Goal: Task Accomplishment & Management: Manage account settings

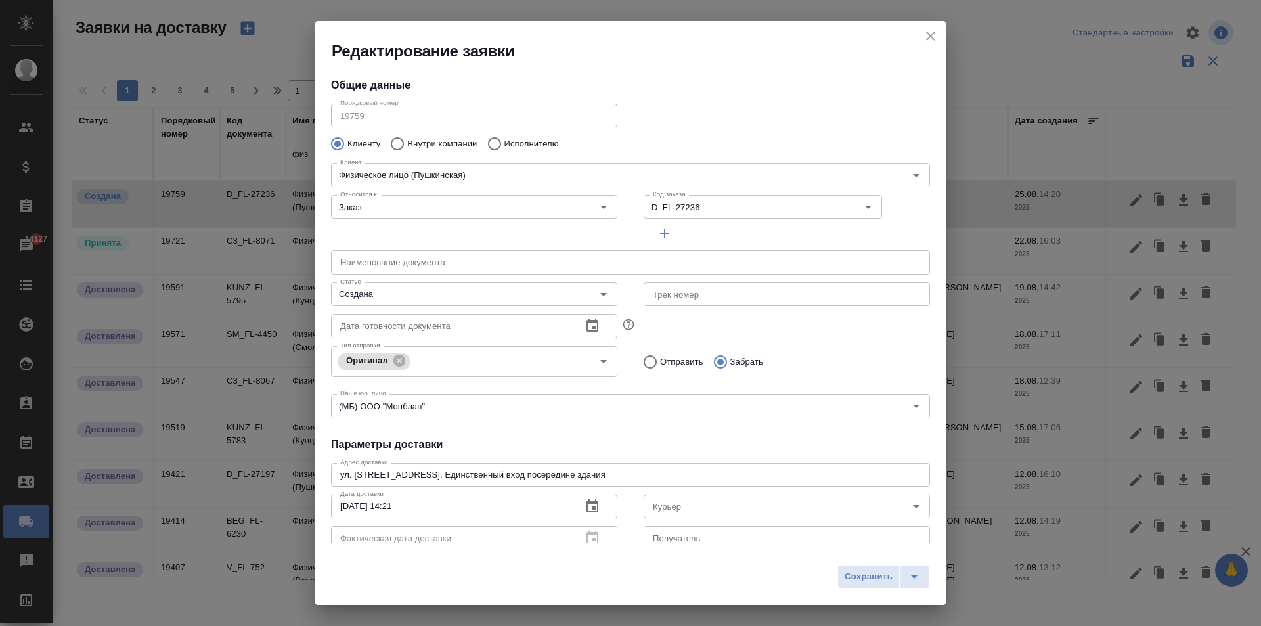
scroll to position [179, 0]
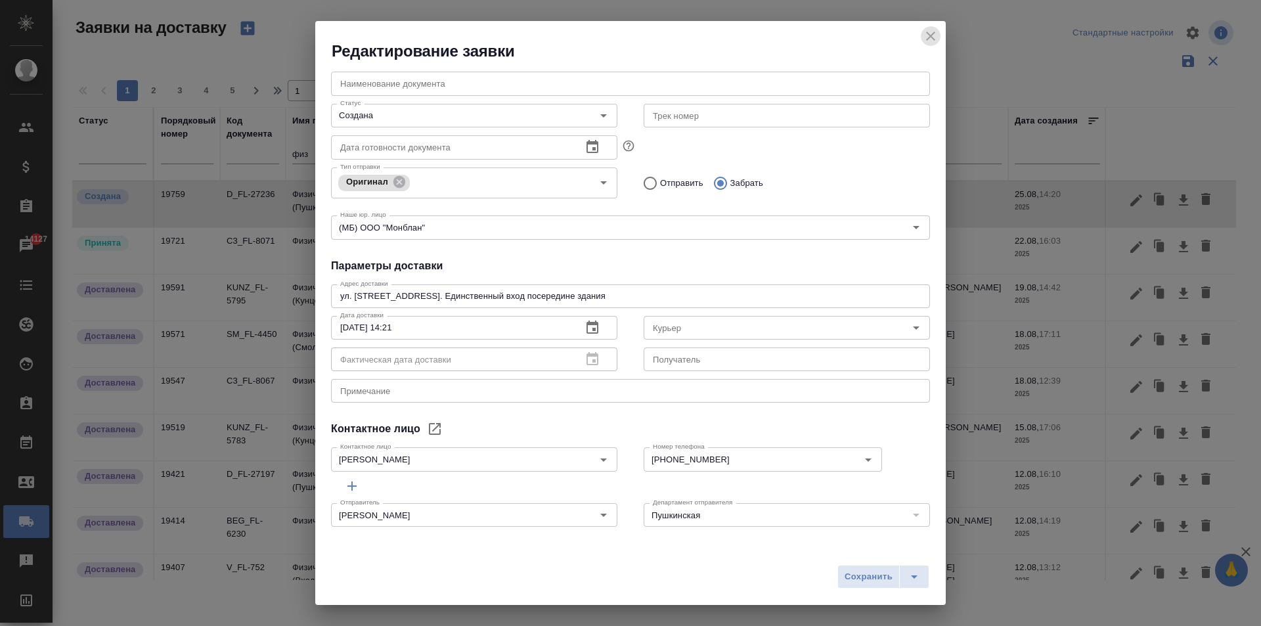
click at [935, 32] on icon "close" at bounding box center [931, 36] width 16 height 16
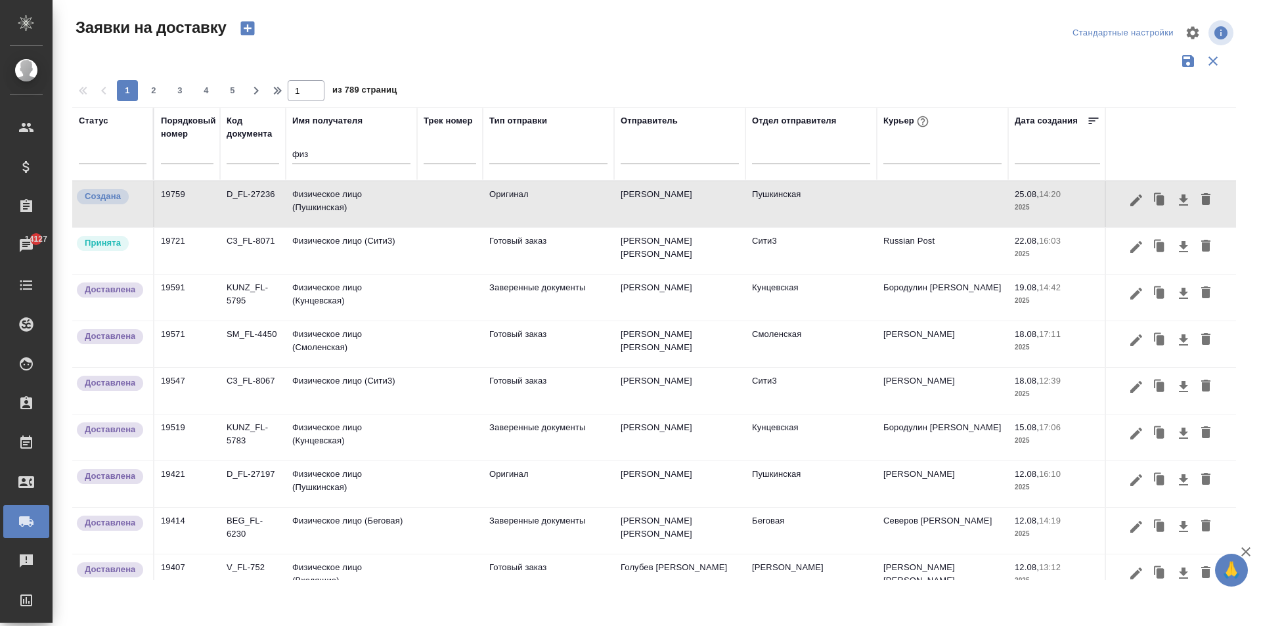
click at [309, 157] on input "физ" at bounding box center [351, 155] width 118 height 16
type input "ф"
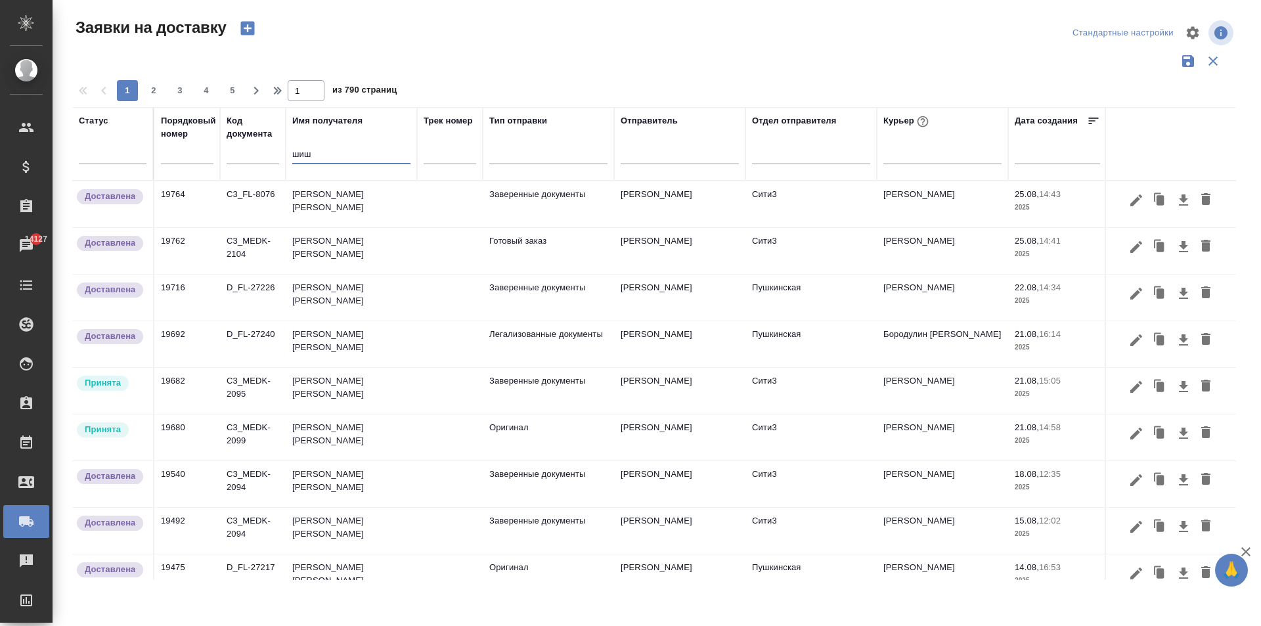
type input "шиш"
click at [351, 200] on td "[PERSON_NAME] [PERSON_NAME]" at bounding box center [351, 204] width 131 height 46
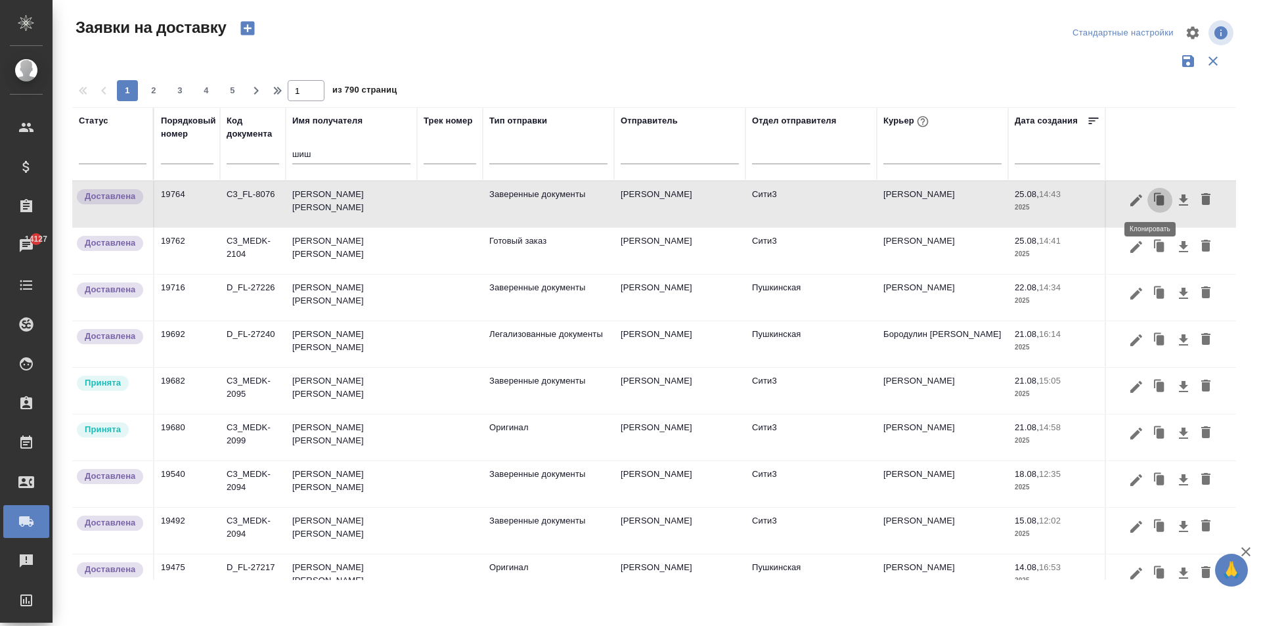
click at [1156, 199] on icon "button" at bounding box center [1160, 200] width 8 height 10
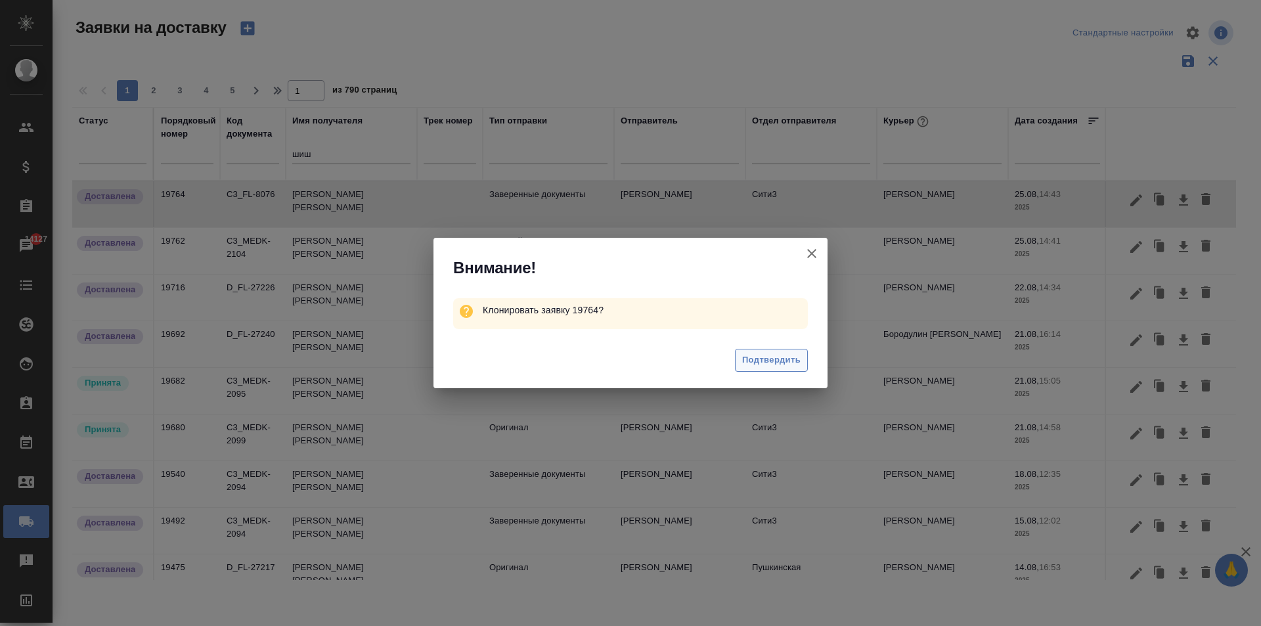
click at [755, 361] on span "Подтвердить" at bounding box center [771, 360] width 58 height 15
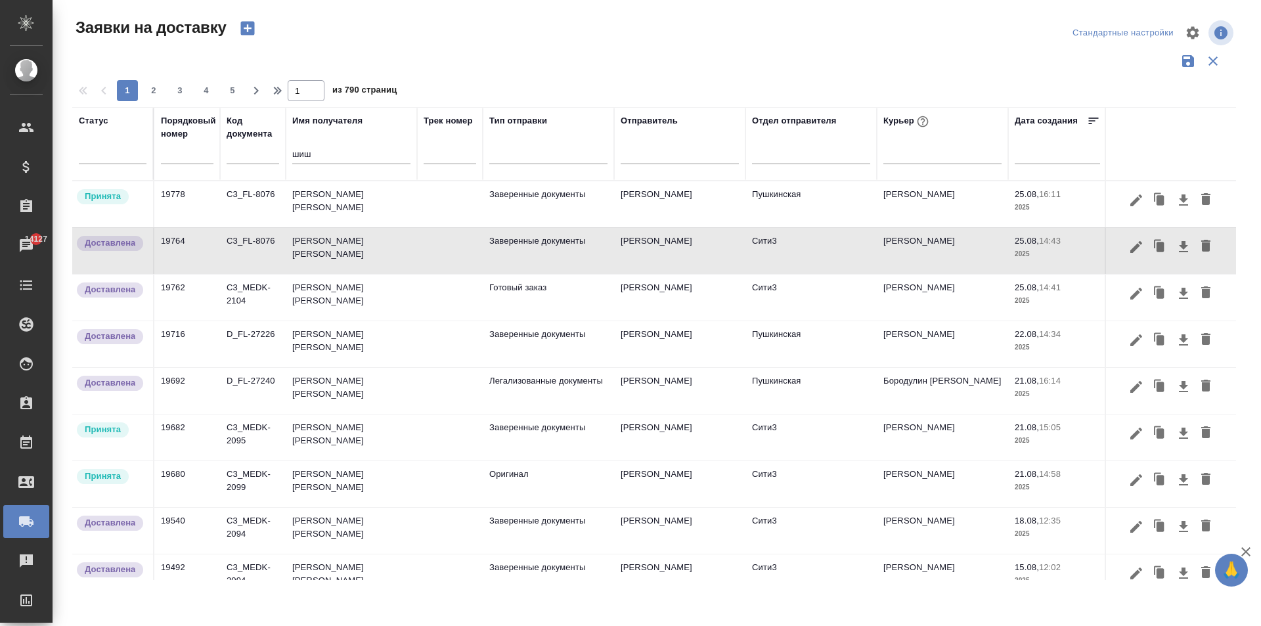
click at [364, 206] on td "[PERSON_NAME] [PERSON_NAME]" at bounding box center [351, 204] width 131 height 46
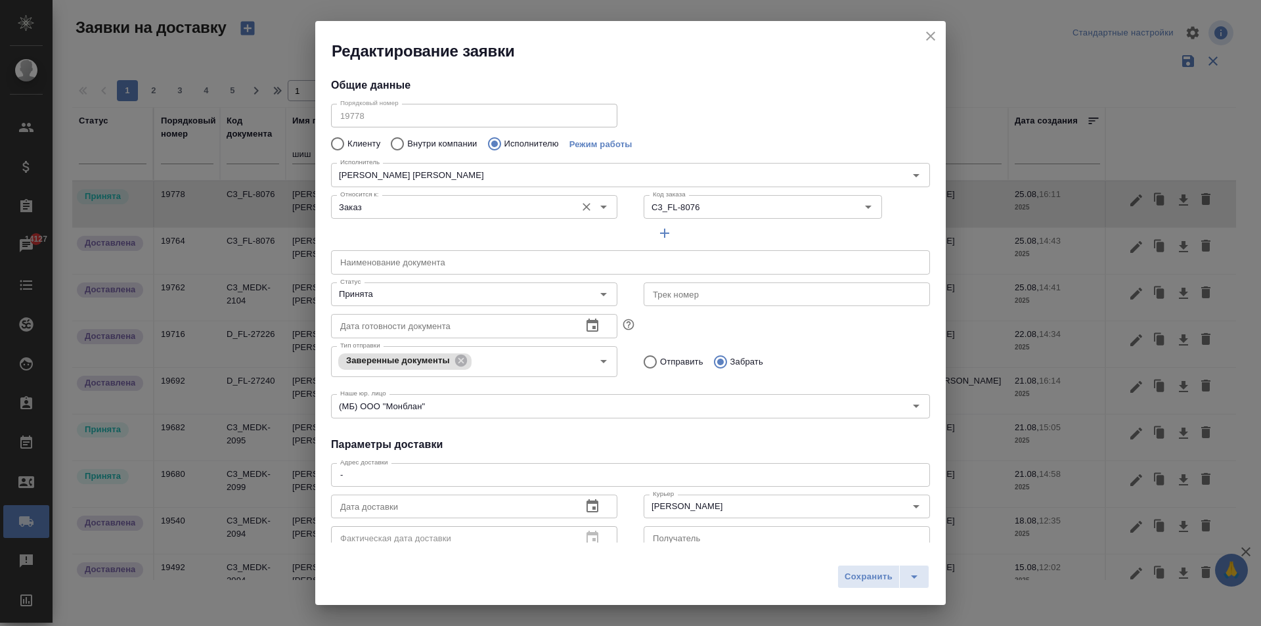
type input "[PERSON_NAME]"
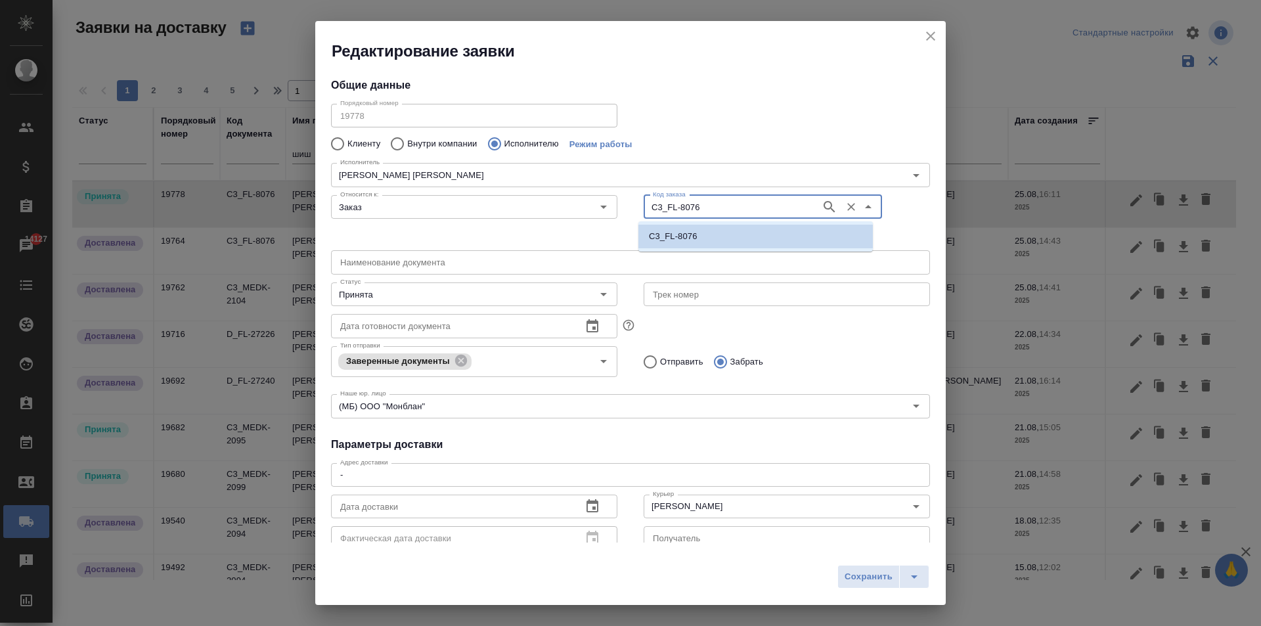
click at [751, 205] on input "C3_FL-8076" at bounding box center [731, 207] width 167 height 16
type input "27240"
click at [694, 242] on p "D_FL-27240" at bounding box center [673, 236] width 49 height 13
type input "D_FL-27240"
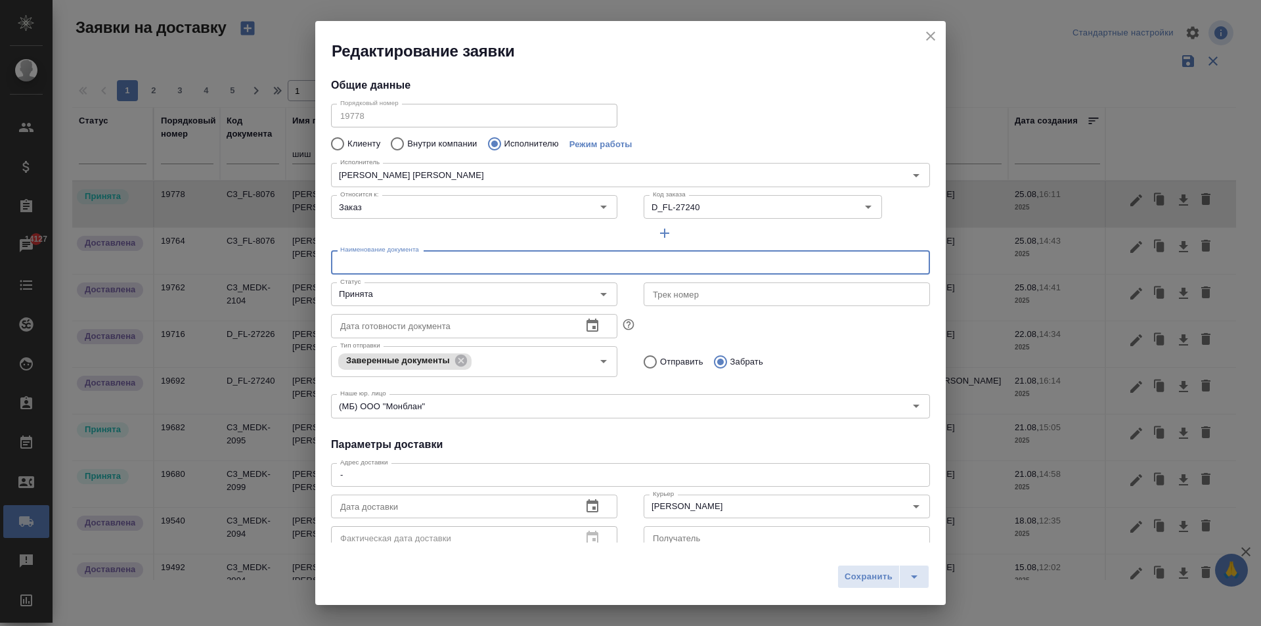
click at [401, 262] on input "text" at bounding box center [630, 262] width 599 height 24
type input "З"
click at [675, 506] on input "[PERSON_NAME]" at bounding box center [765, 506] width 234 height 16
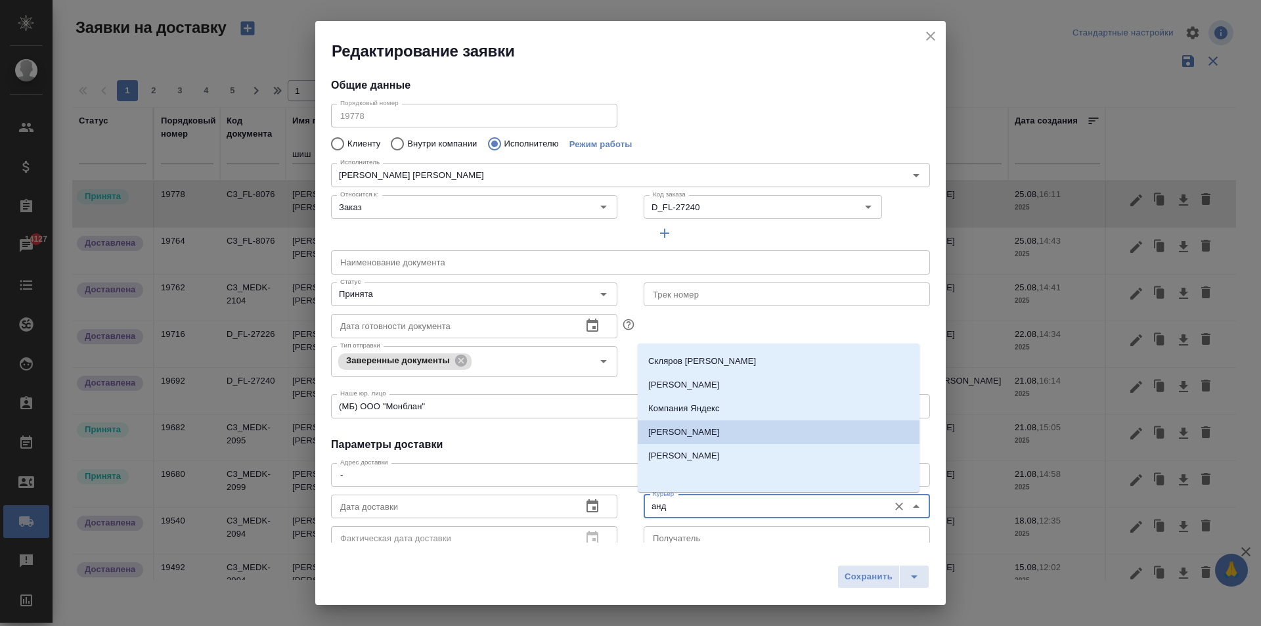
scroll to position [0, 0]
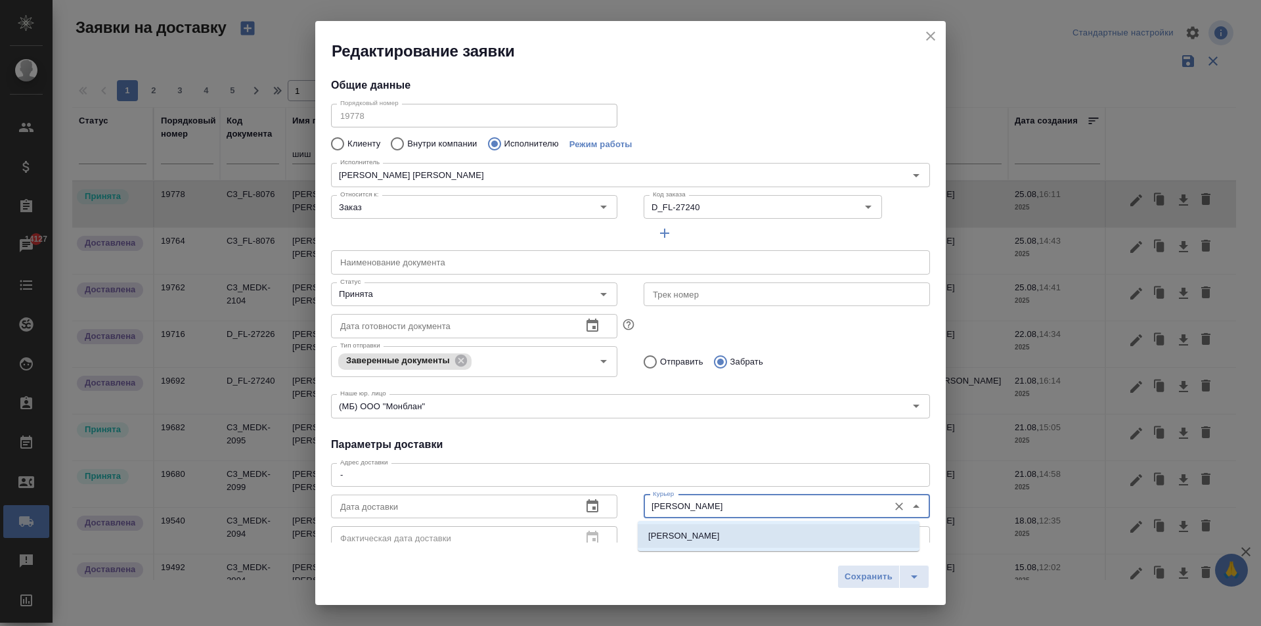
click at [689, 544] on li "[PERSON_NAME]" at bounding box center [779, 536] width 282 height 24
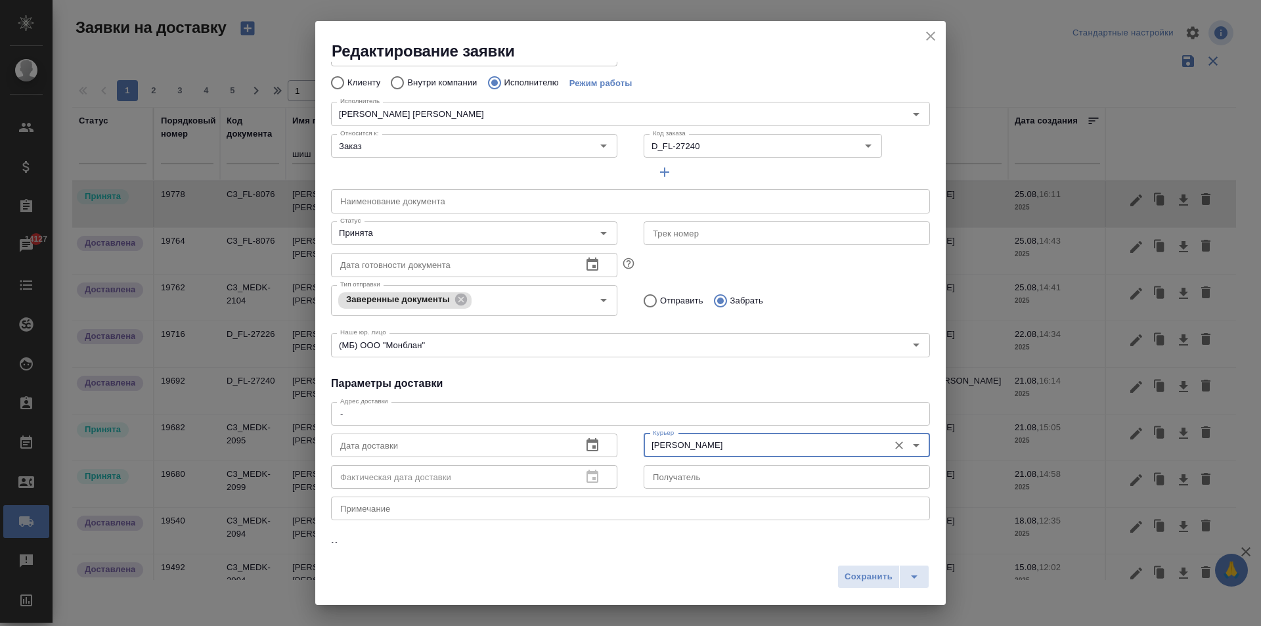
scroll to position [179, 0]
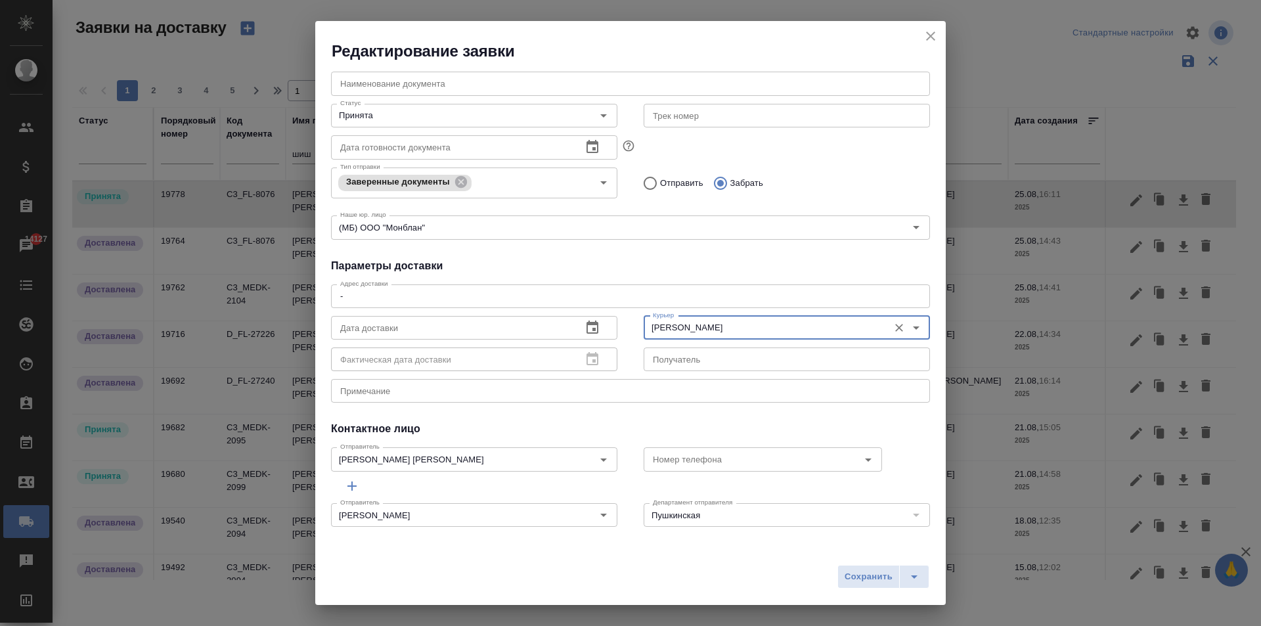
type input "[PERSON_NAME]"
click at [395, 325] on input "text" at bounding box center [451, 328] width 240 height 24
click at [593, 320] on icon "button" at bounding box center [592, 328] width 16 height 16
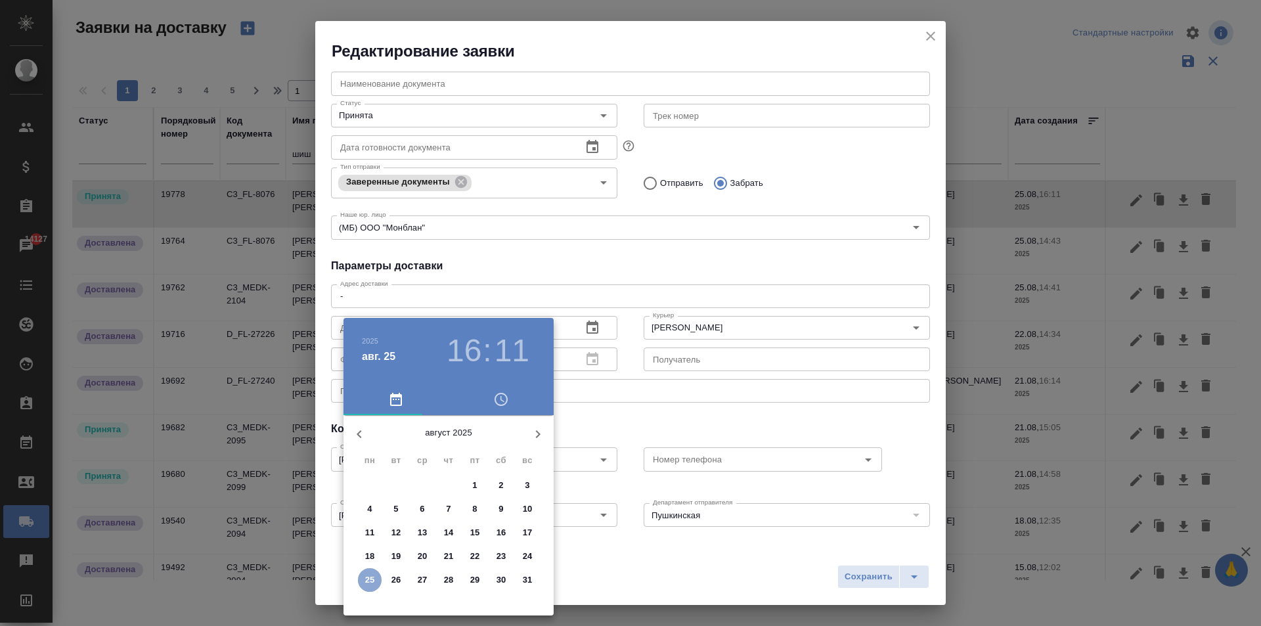
click at [365, 581] on p "25" at bounding box center [370, 579] width 10 height 13
type input "[DATE] 16:11"
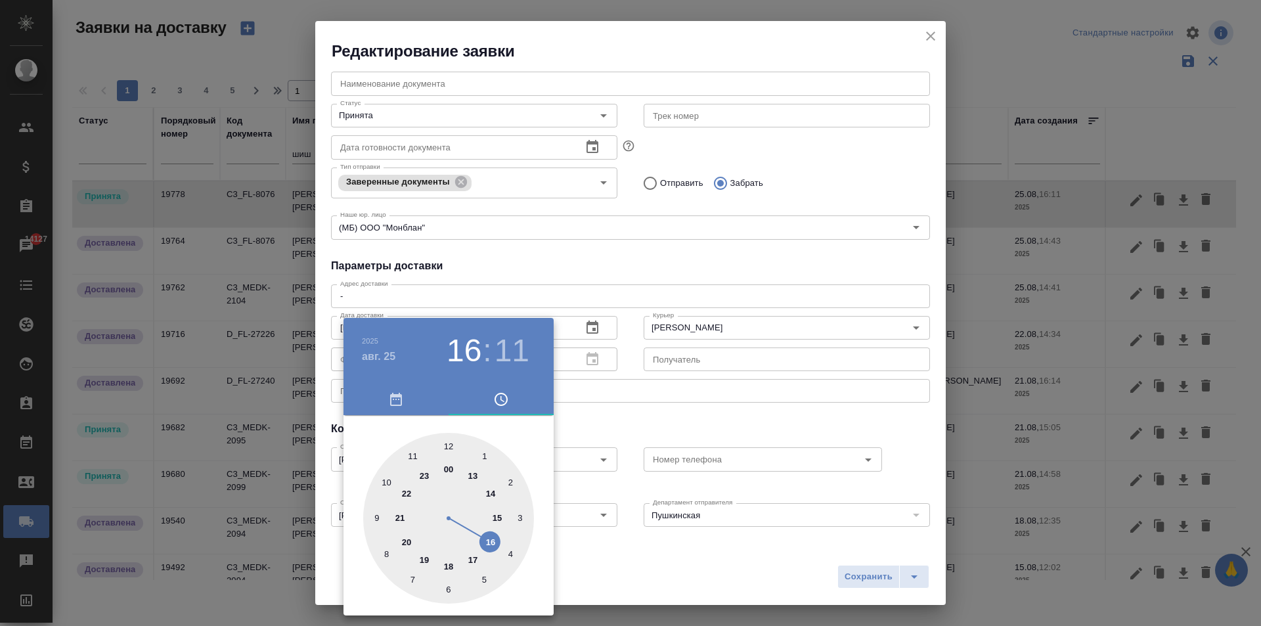
click at [666, 284] on div at bounding box center [630, 313] width 1261 height 626
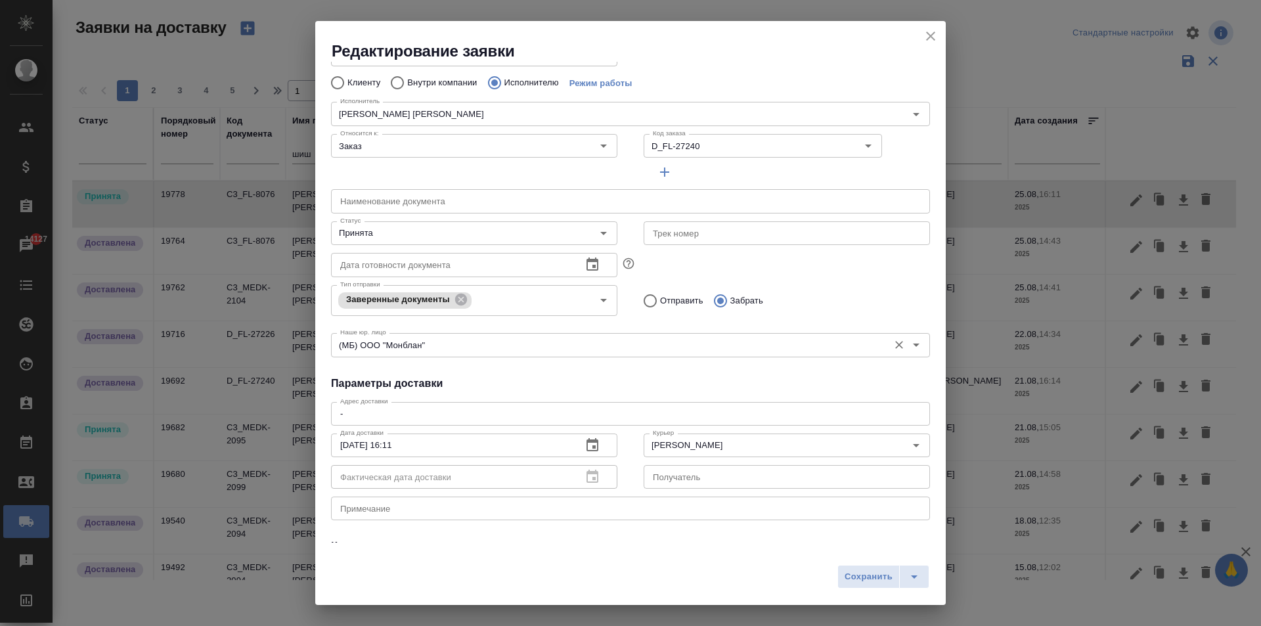
scroll to position [0, 0]
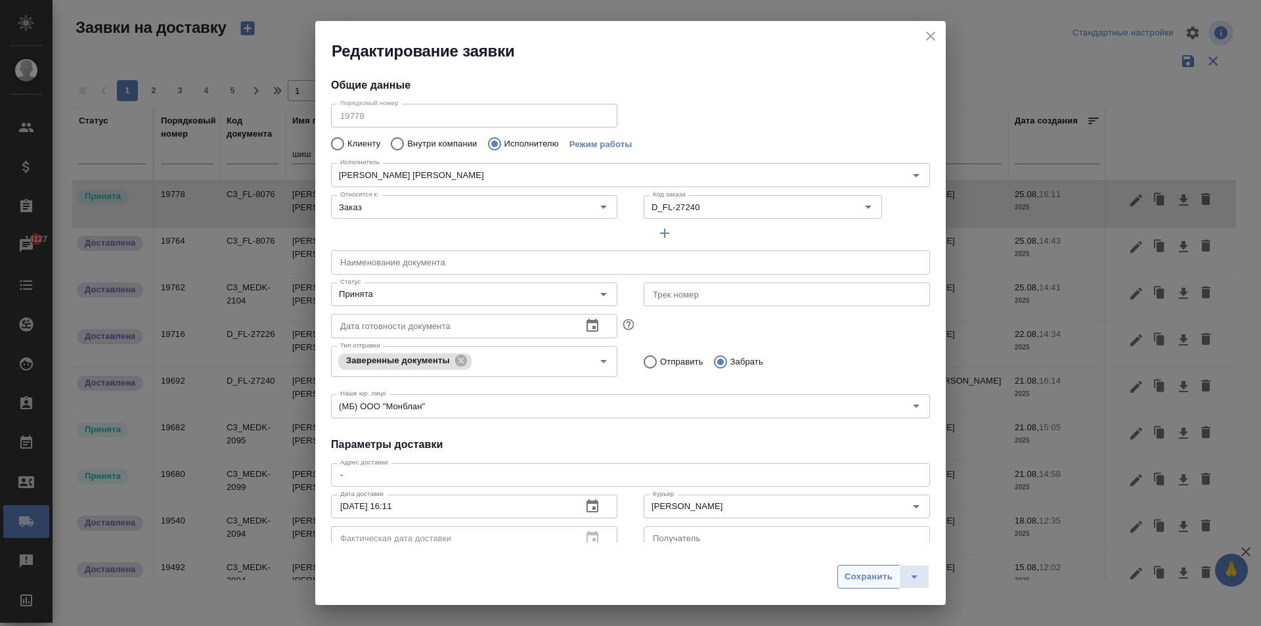
click at [871, 572] on span "Сохранить" at bounding box center [869, 576] width 48 height 15
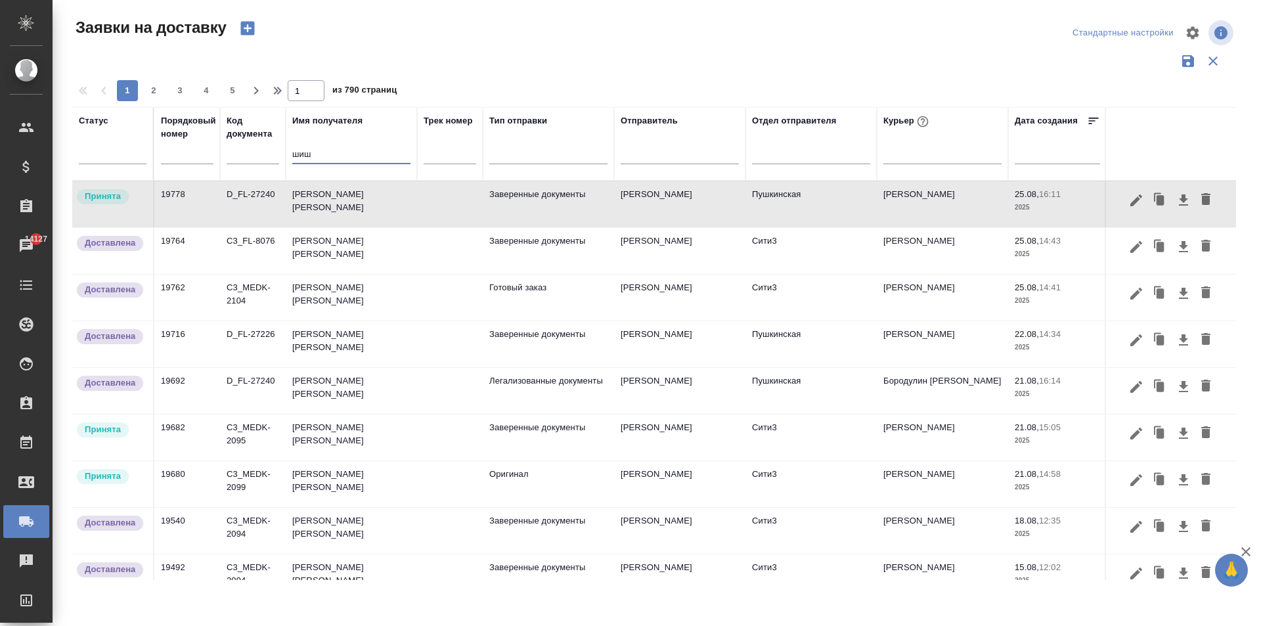
drag, startPoint x: 324, startPoint y: 158, endPoint x: 266, endPoint y: 158, distance: 58.4
click at [269, 158] on tr "Статус Порядковый номер Код документа Имя получателя шиш Трек номер Тип отправк…" at bounding box center [753, 144] width 1363 height 74
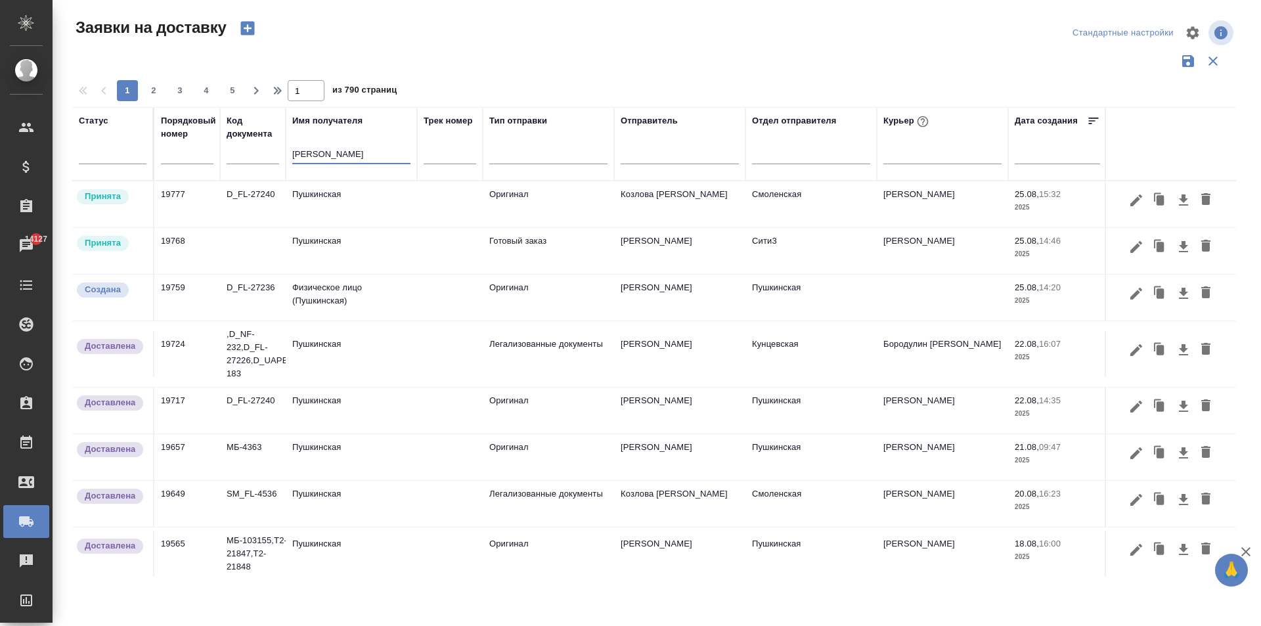
type input "[PERSON_NAME]"
click at [319, 199] on td "Пушкинская" at bounding box center [351, 204] width 131 height 46
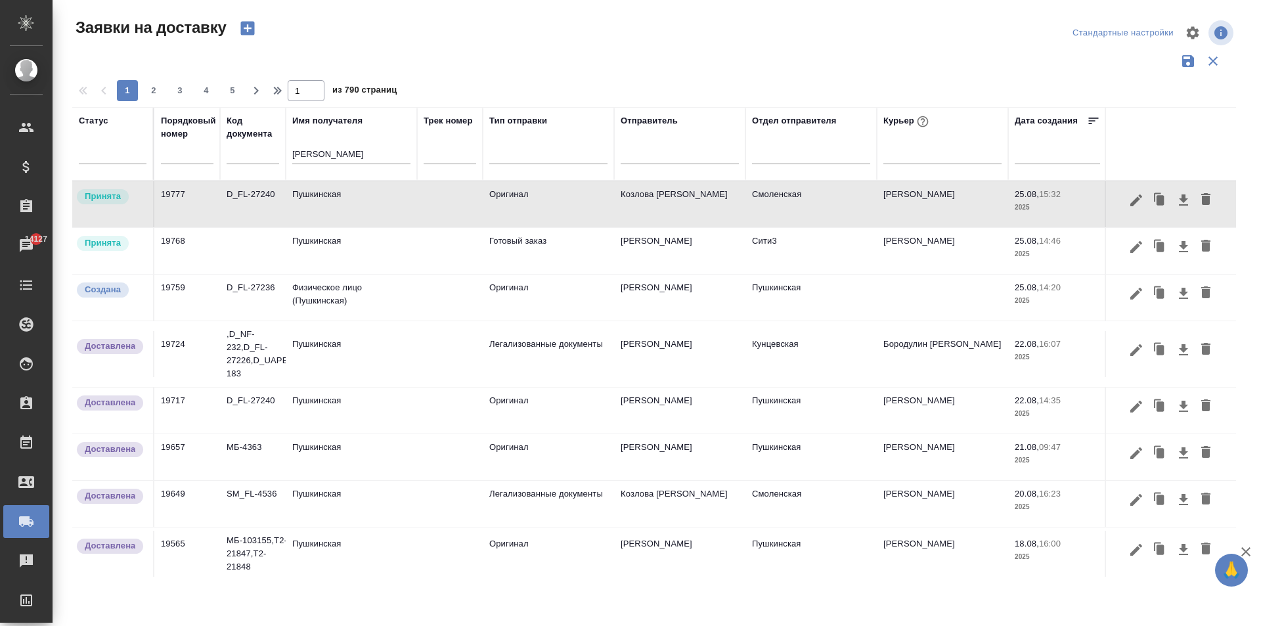
click at [447, 211] on td at bounding box center [450, 204] width 66 height 46
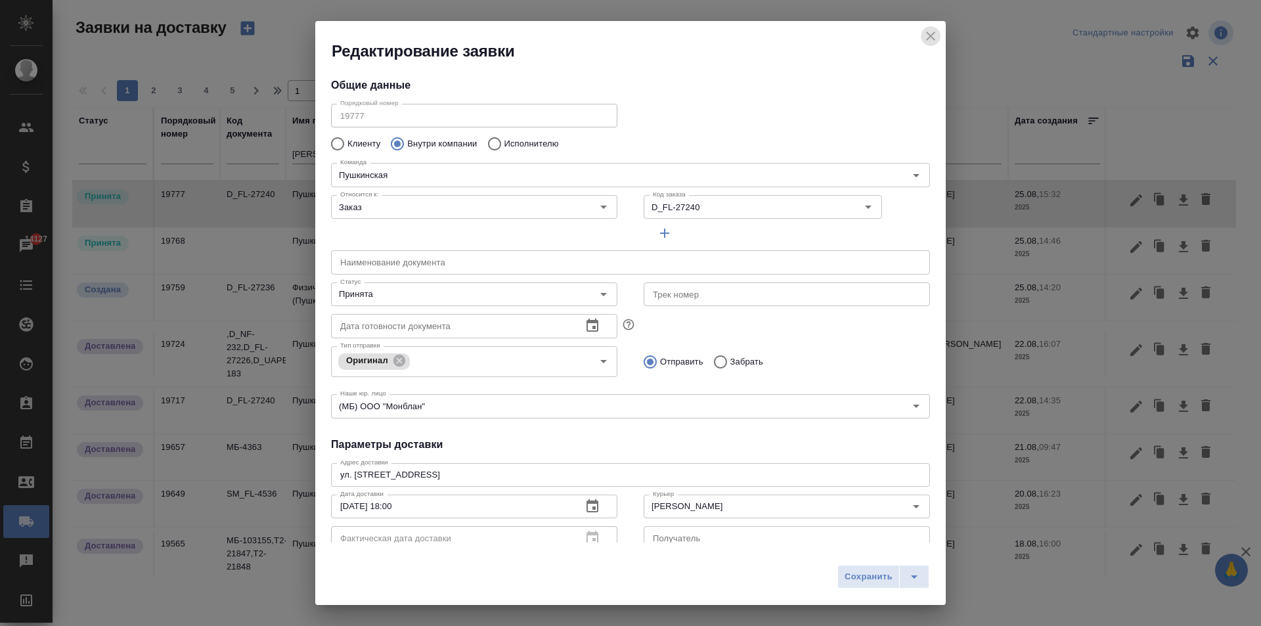
click at [928, 34] on icon "close" at bounding box center [930, 36] width 9 height 9
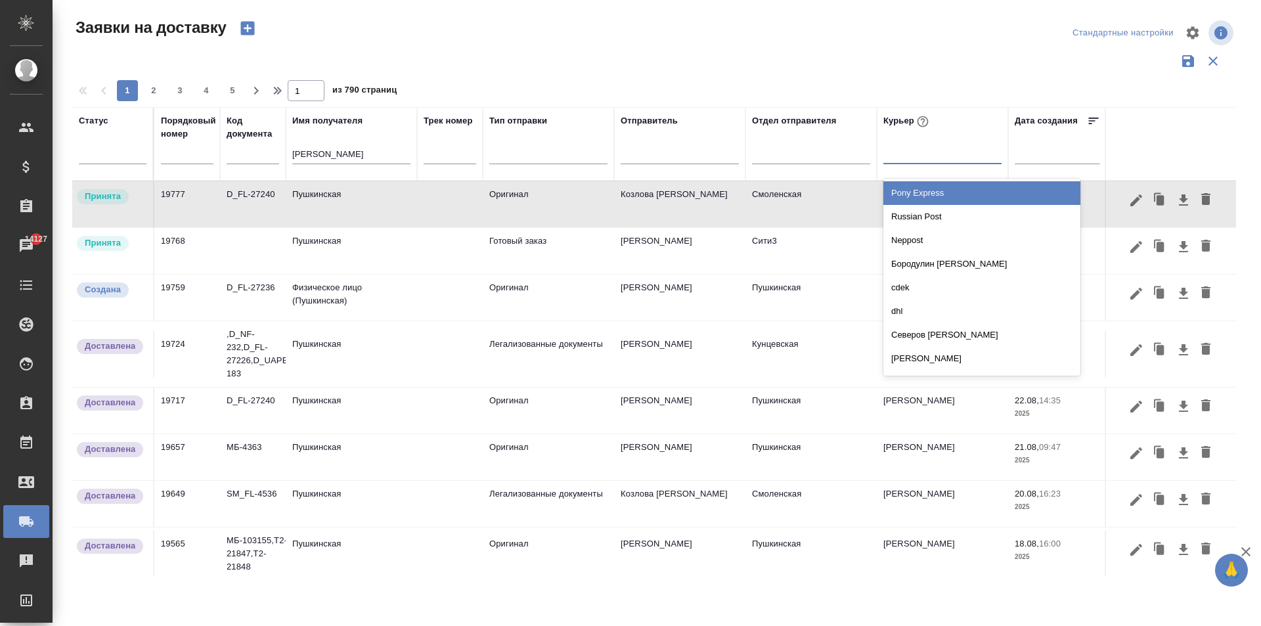
click at [894, 156] on div at bounding box center [942, 150] width 118 height 19
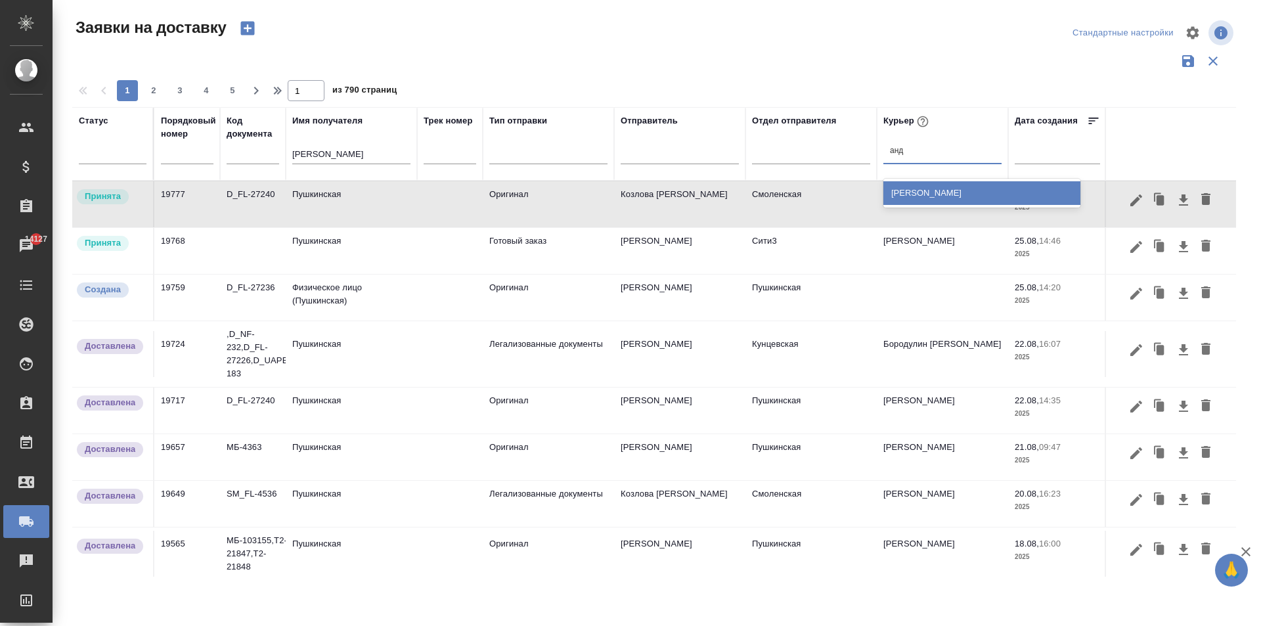
type input "андр"
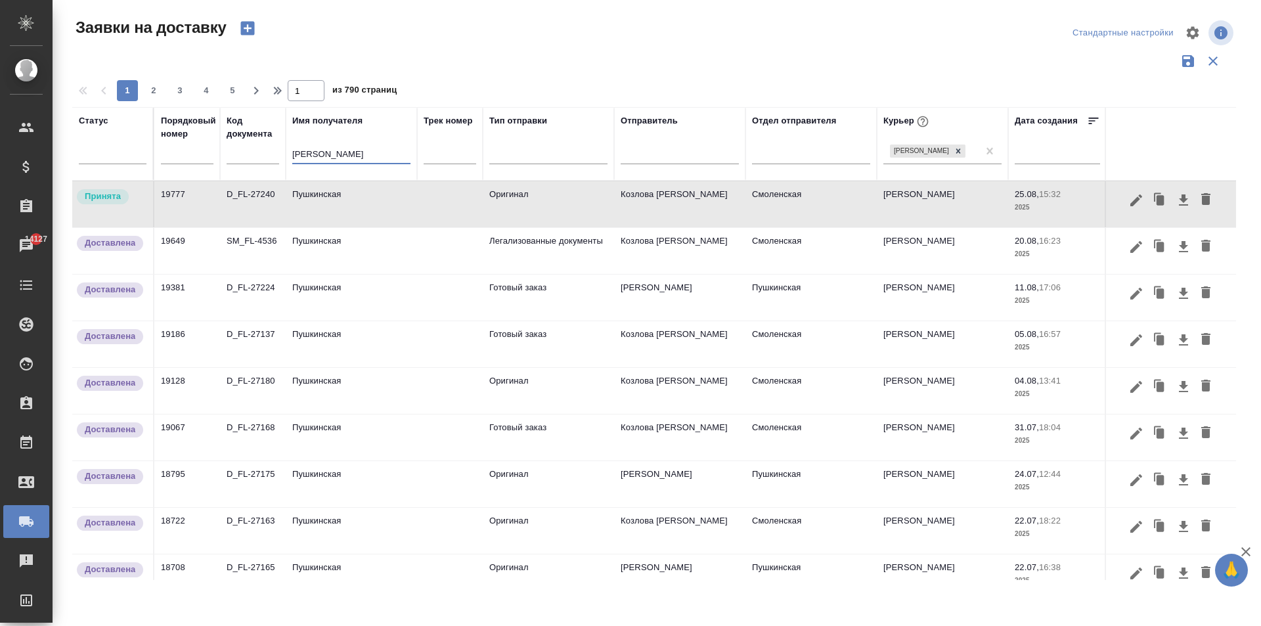
drag, startPoint x: 307, startPoint y: 156, endPoint x: 206, endPoint y: 158, distance: 100.5
click at [207, 158] on tr "Статус Порядковый номер Код документа Имя получателя [PERSON_NAME] Трек номер Т…" at bounding box center [753, 144] width 1363 height 74
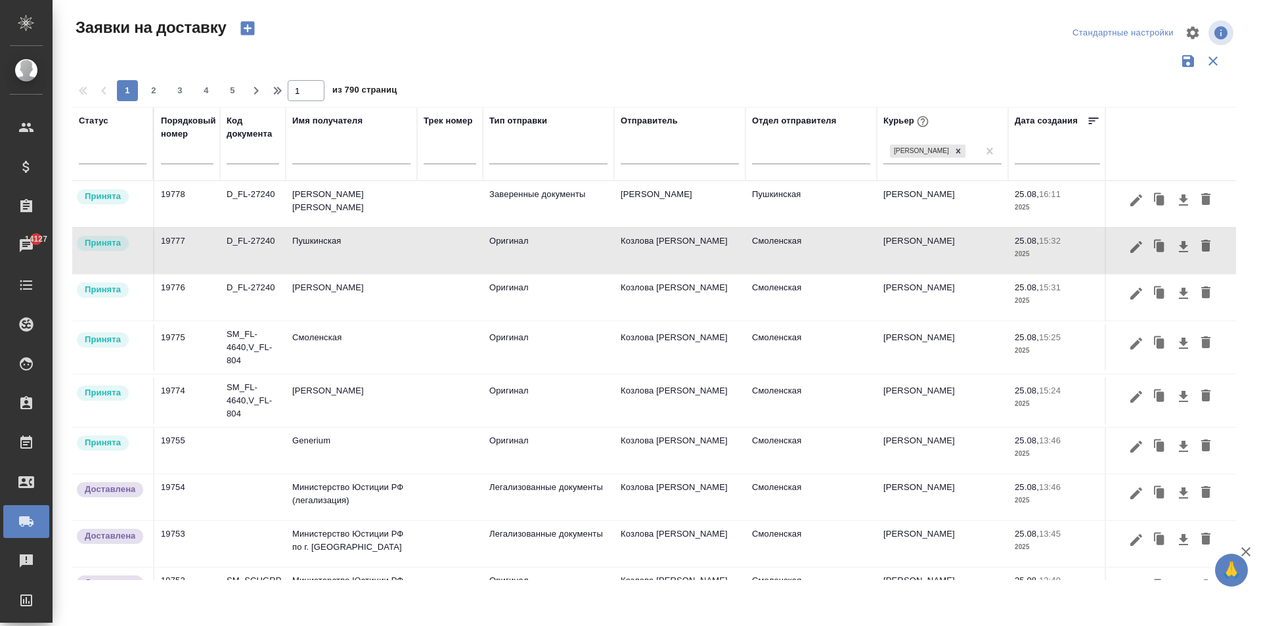
click at [320, 204] on td "[PERSON_NAME] [PERSON_NAME]" at bounding box center [351, 204] width 131 height 46
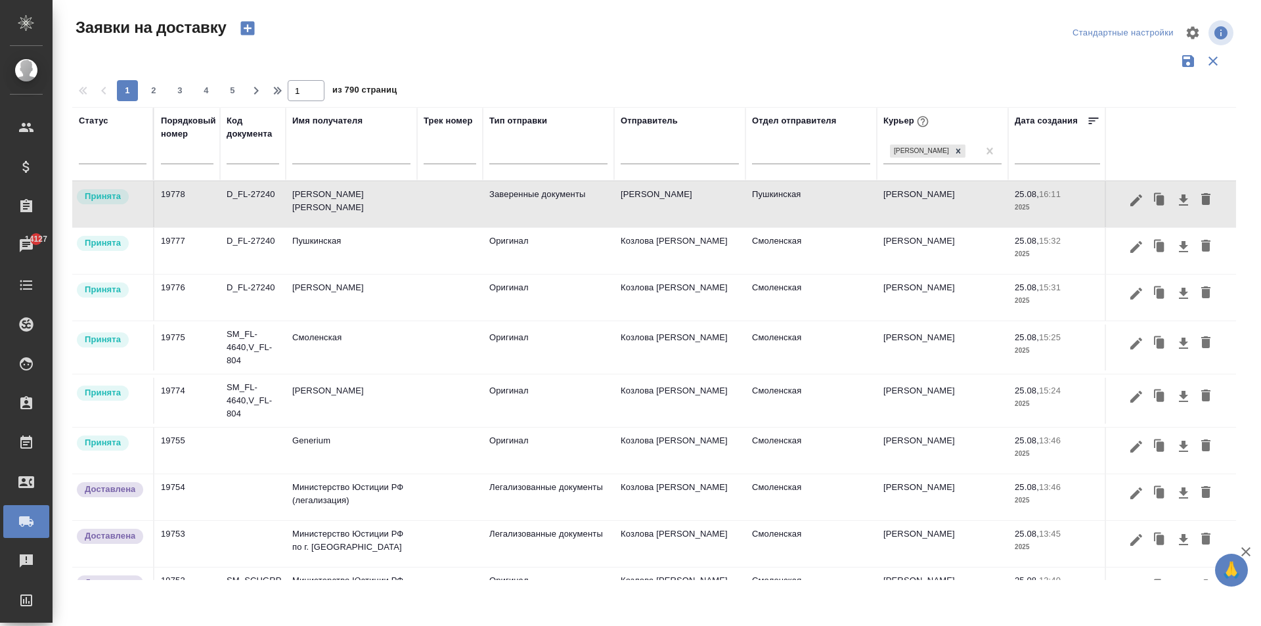
click at [364, 299] on td "[PERSON_NAME]" at bounding box center [351, 298] width 131 height 46
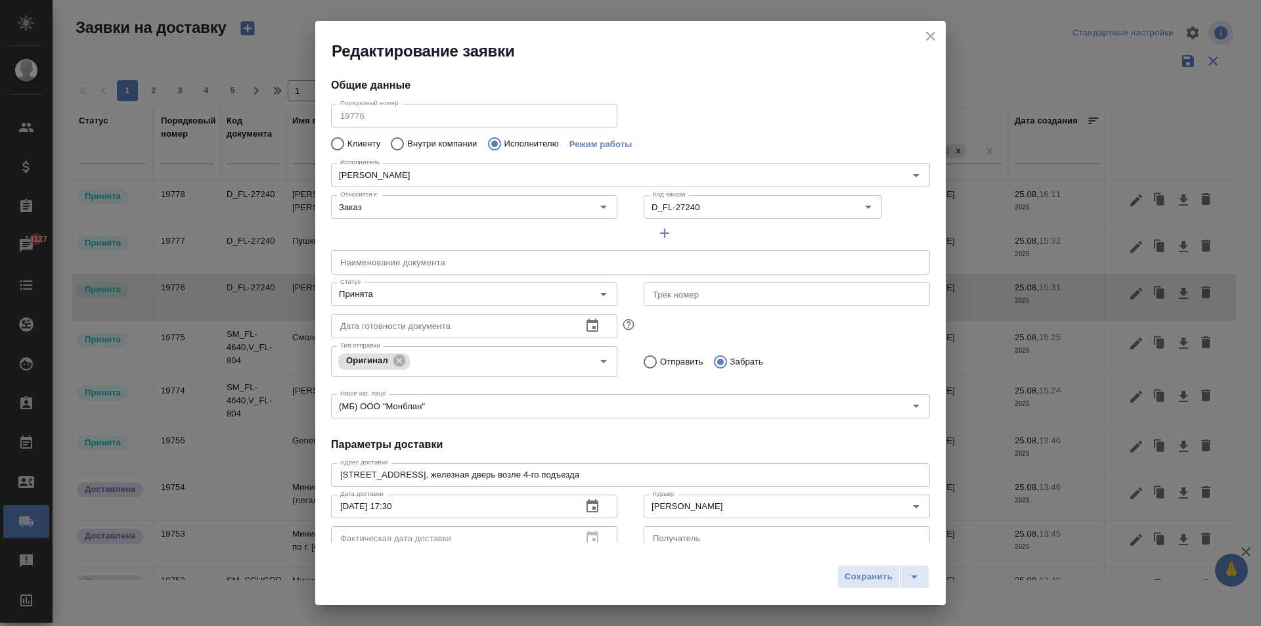
type input "[PERSON_NAME]"
click at [929, 37] on icon "close" at bounding box center [930, 36] width 9 height 9
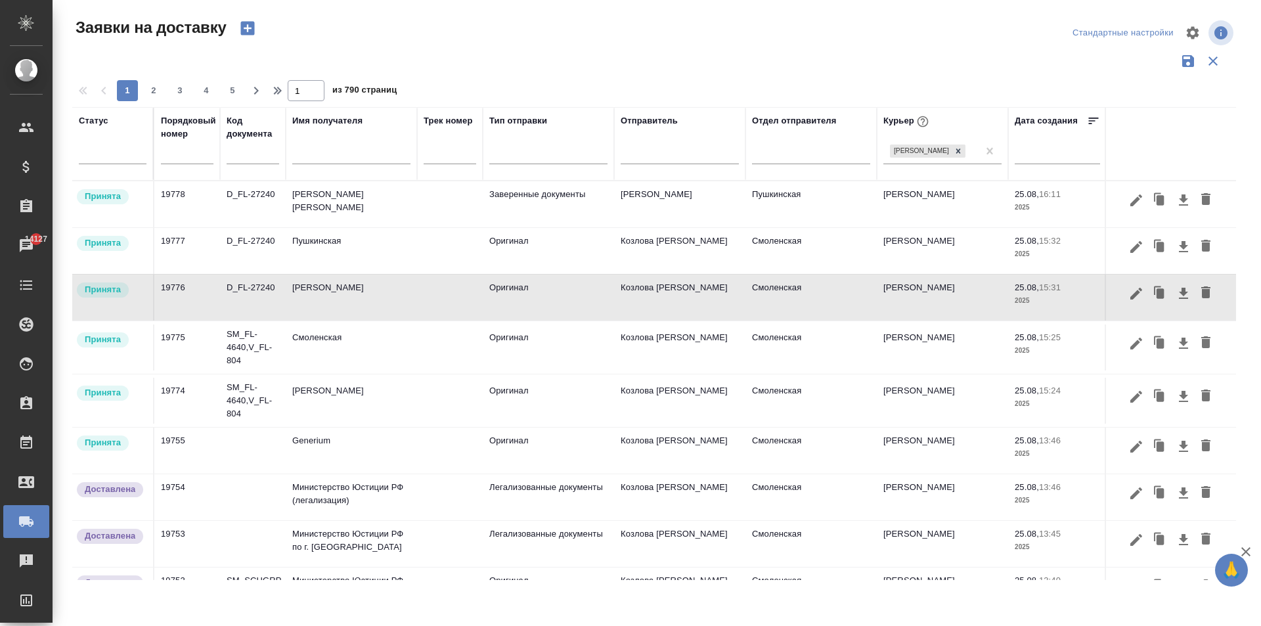
click at [352, 204] on td "[PERSON_NAME] [PERSON_NAME]" at bounding box center [351, 204] width 131 height 46
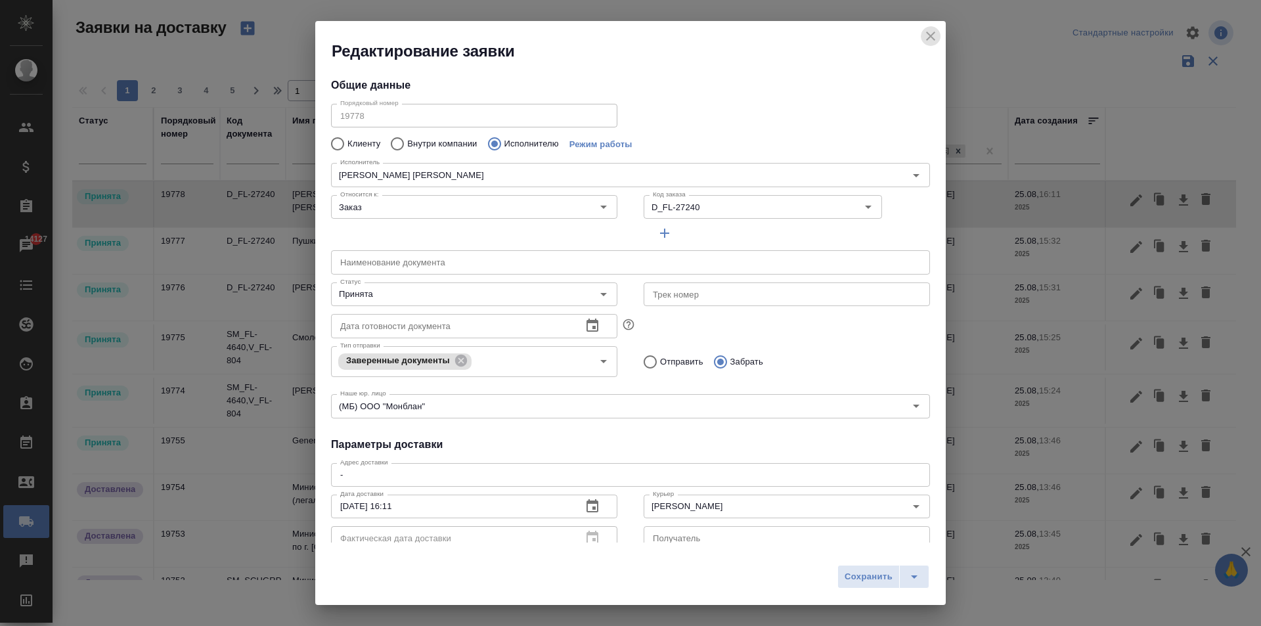
click at [927, 33] on icon "close" at bounding box center [930, 36] width 9 height 9
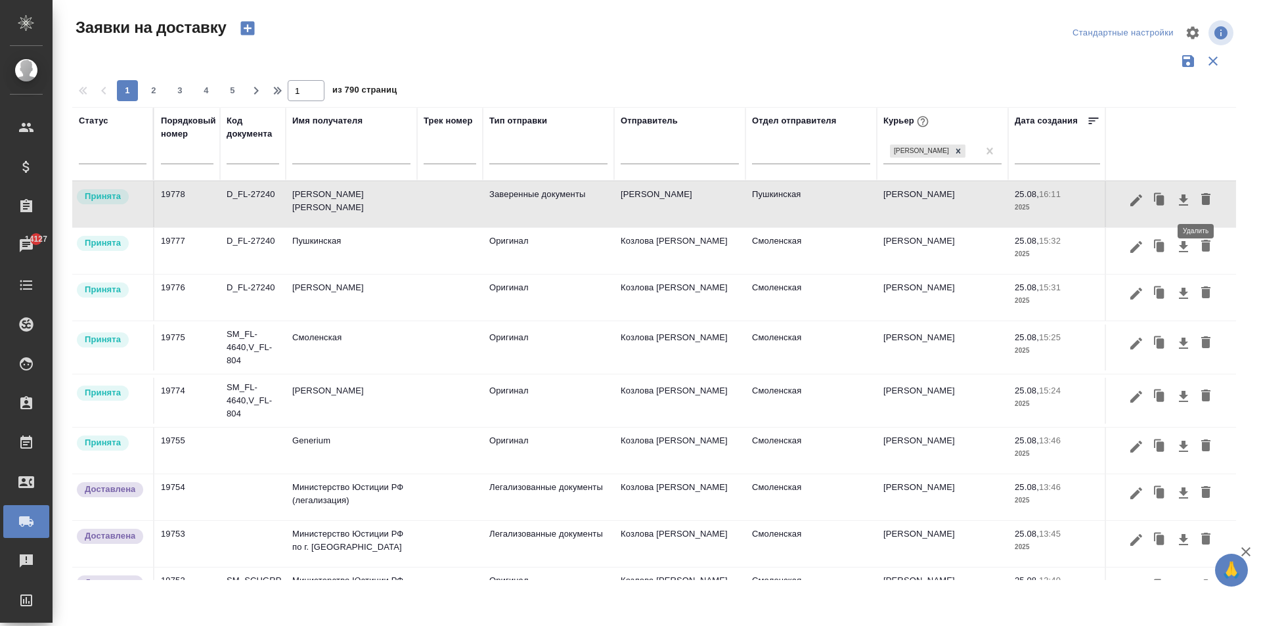
click at [1201, 197] on icon "button" at bounding box center [1205, 199] width 9 height 12
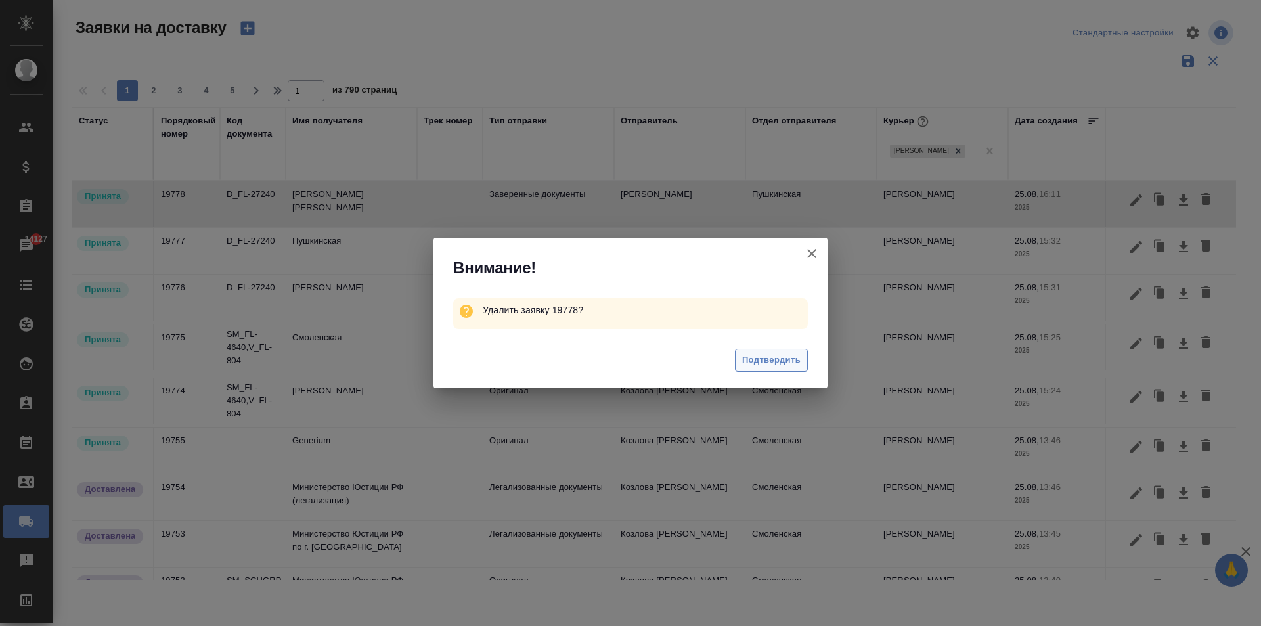
click at [774, 359] on span "Подтвердить" at bounding box center [771, 360] width 58 height 15
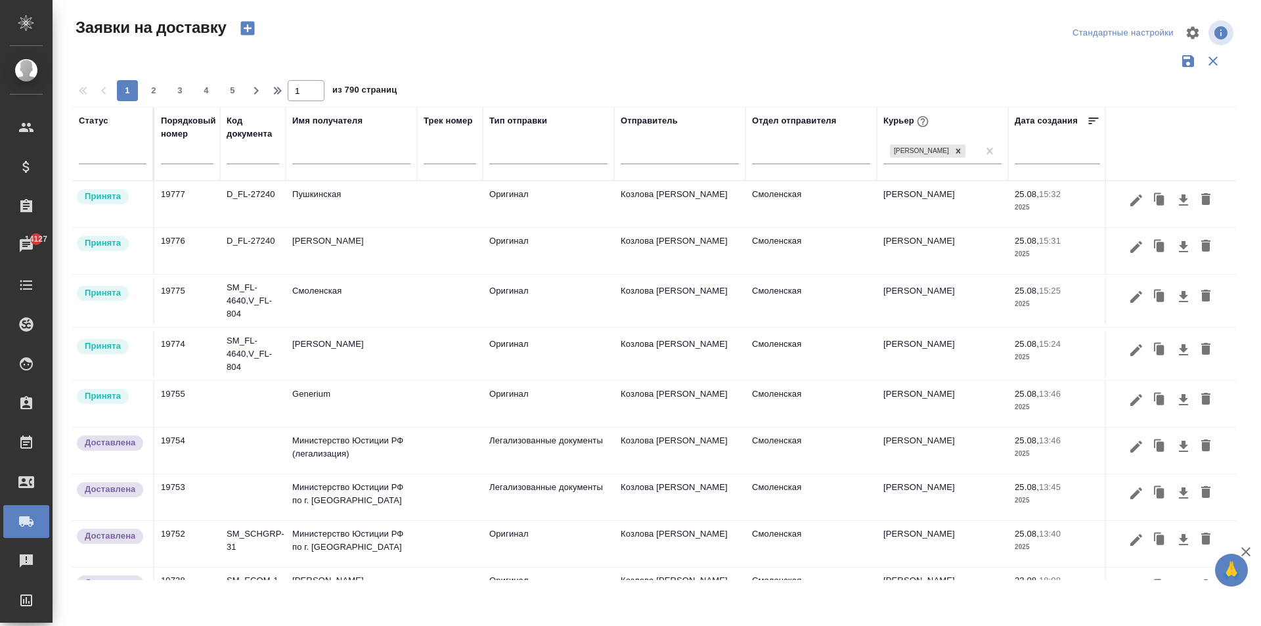
click at [313, 250] on td "[PERSON_NAME]" at bounding box center [351, 251] width 131 height 46
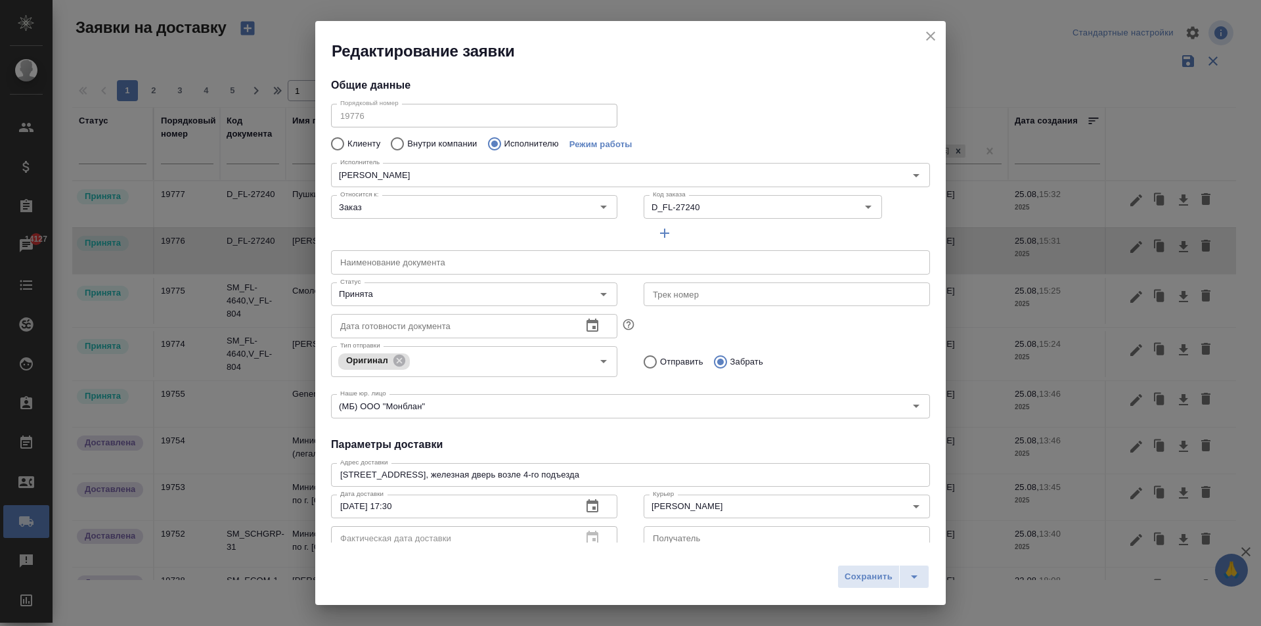
click at [931, 35] on icon "close" at bounding box center [930, 36] width 9 height 9
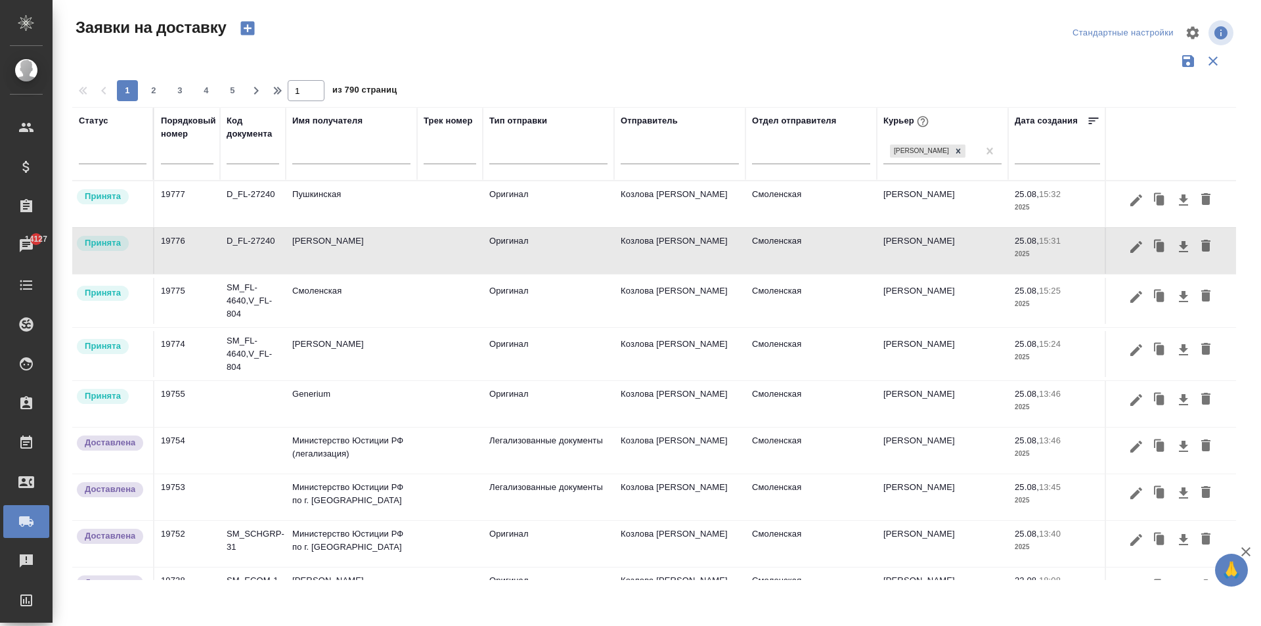
click at [339, 162] on input "text" at bounding box center [351, 155] width 118 height 16
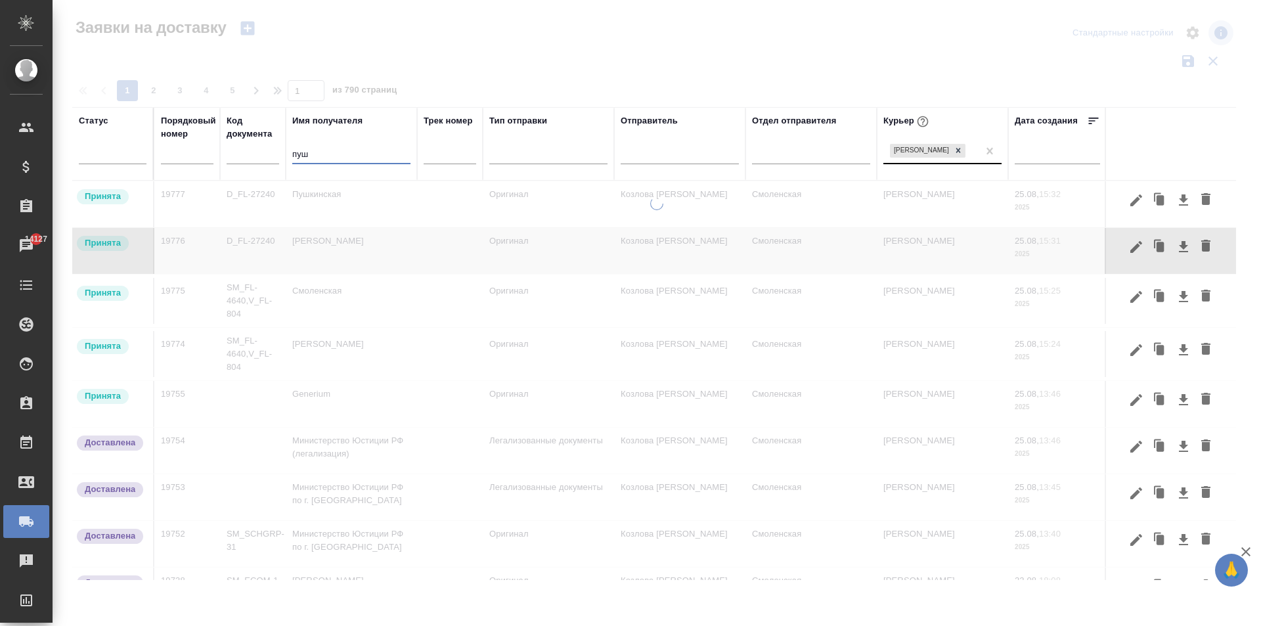
type input "пуш"
click at [978, 142] on div "[PERSON_NAME]" at bounding box center [930, 150] width 95 height 19
click at [978, 144] on div "[PERSON_NAME]" at bounding box center [930, 150] width 95 height 19
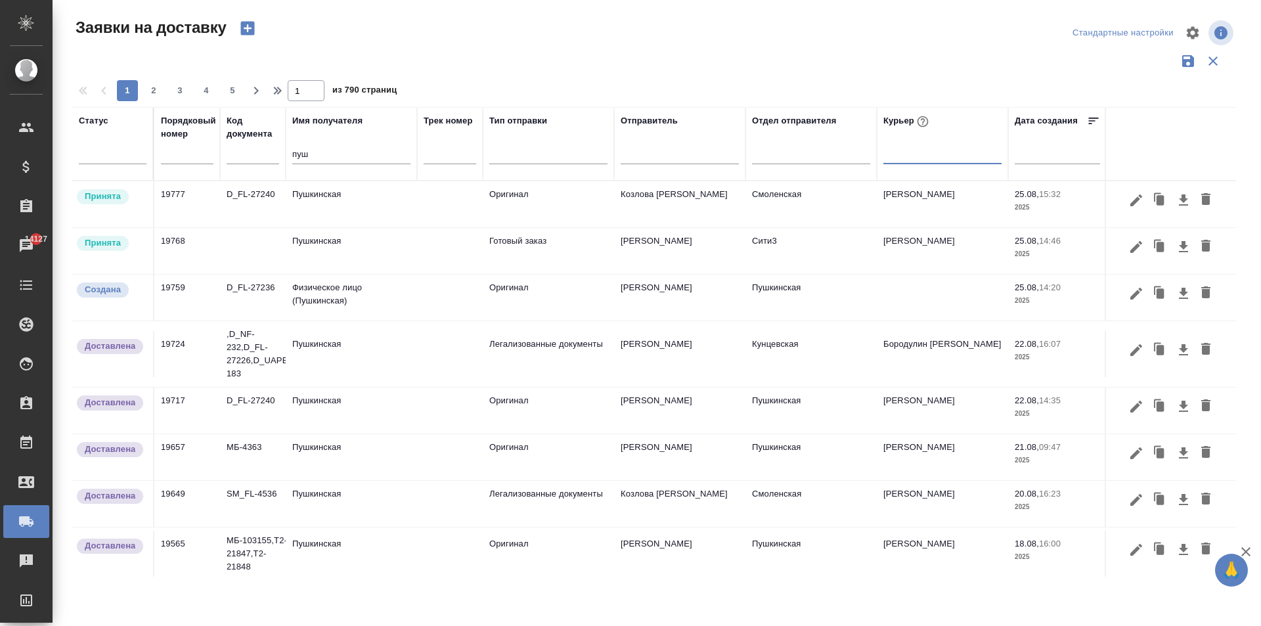
click at [349, 292] on td "Физическое лицо (Пушкинская)" at bounding box center [351, 298] width 131 height 46
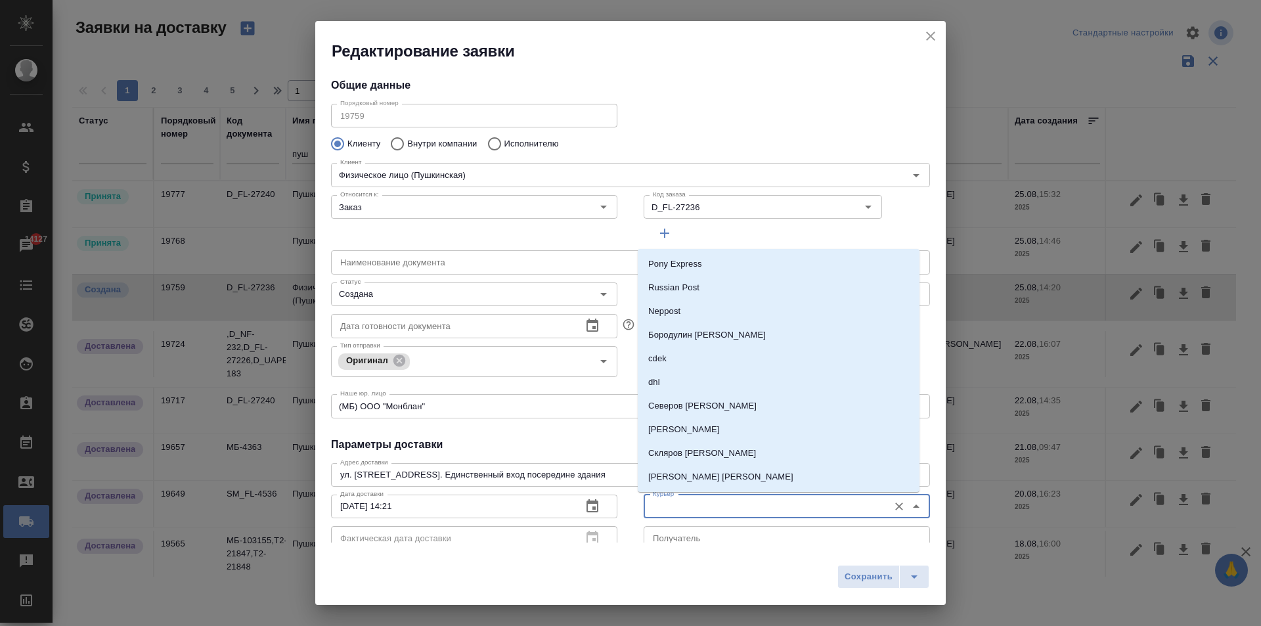
click at [710, 507] on input "Курьер" at bounding box center [765, 506] width 234 height 16
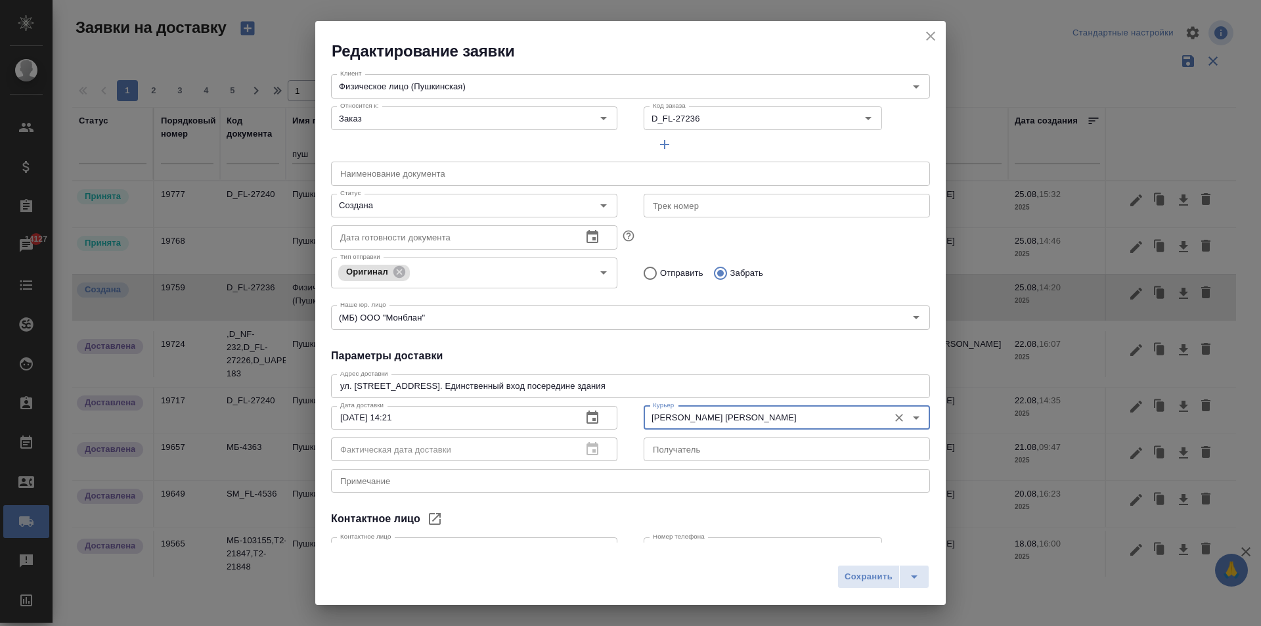
scroll to position [179, 0]
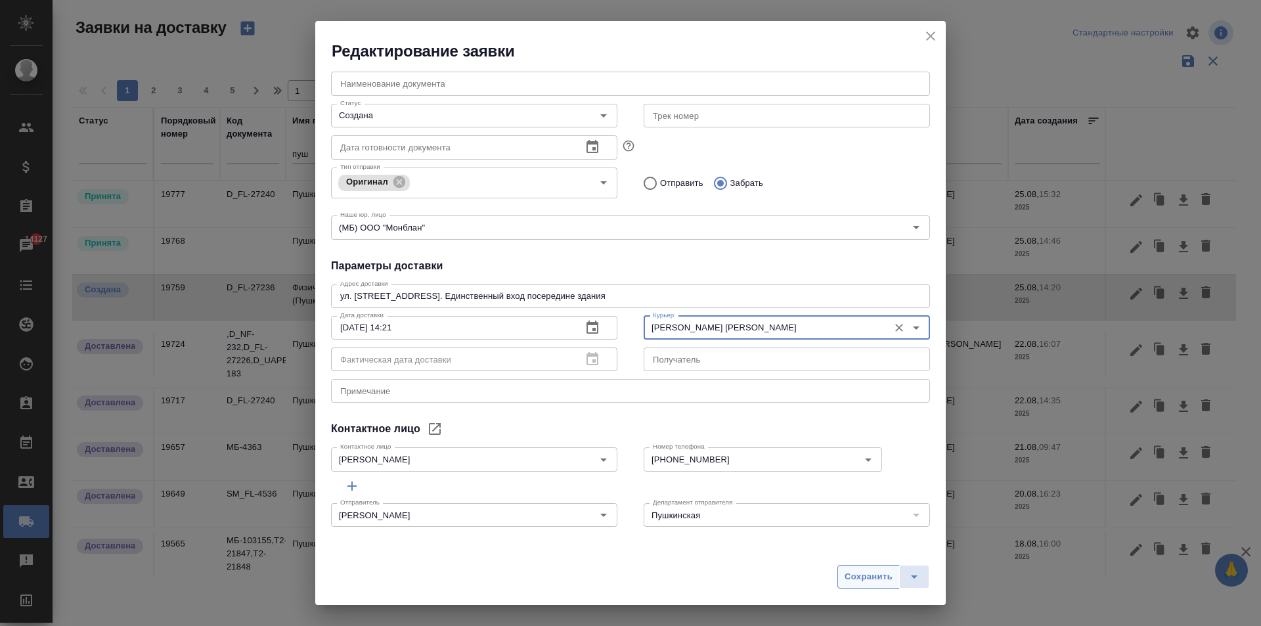
type input "[PERSON_NAME] [PERSON_NAME]"
click at [877, 579] on span "Сохранить" at bounding box center [869, 576] width 48 height 15
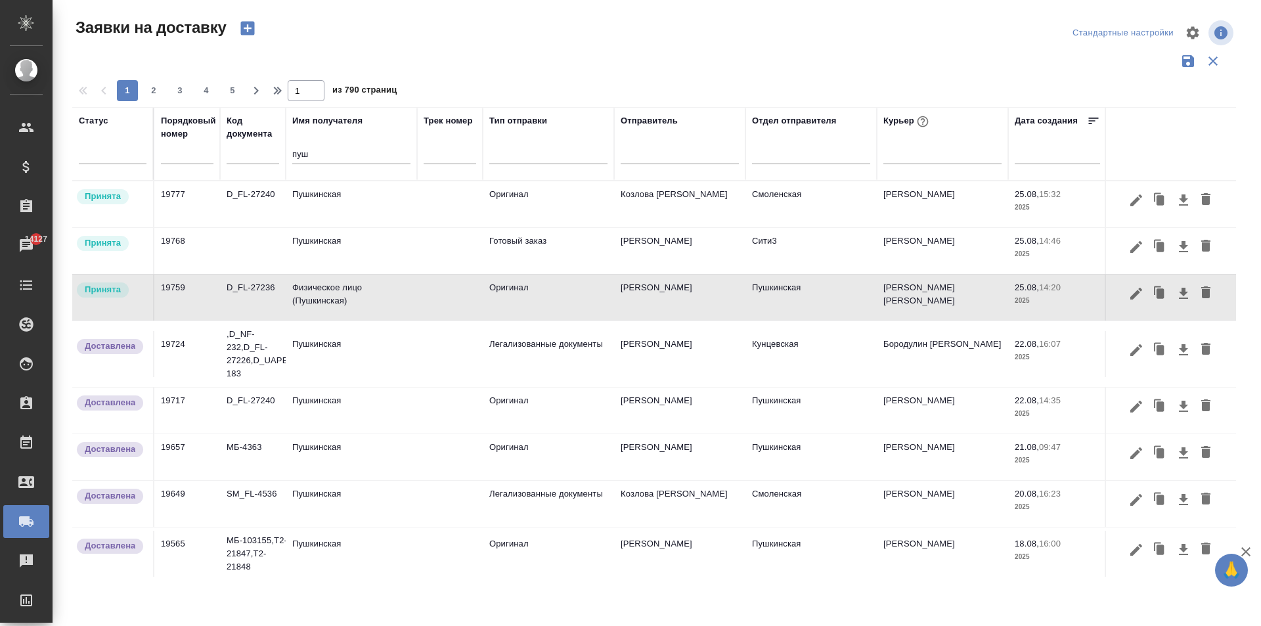
click at [349, 297] on td "Физическое лицо (Пушкинская)" at bounding box center [351, 298] width 131 height 46
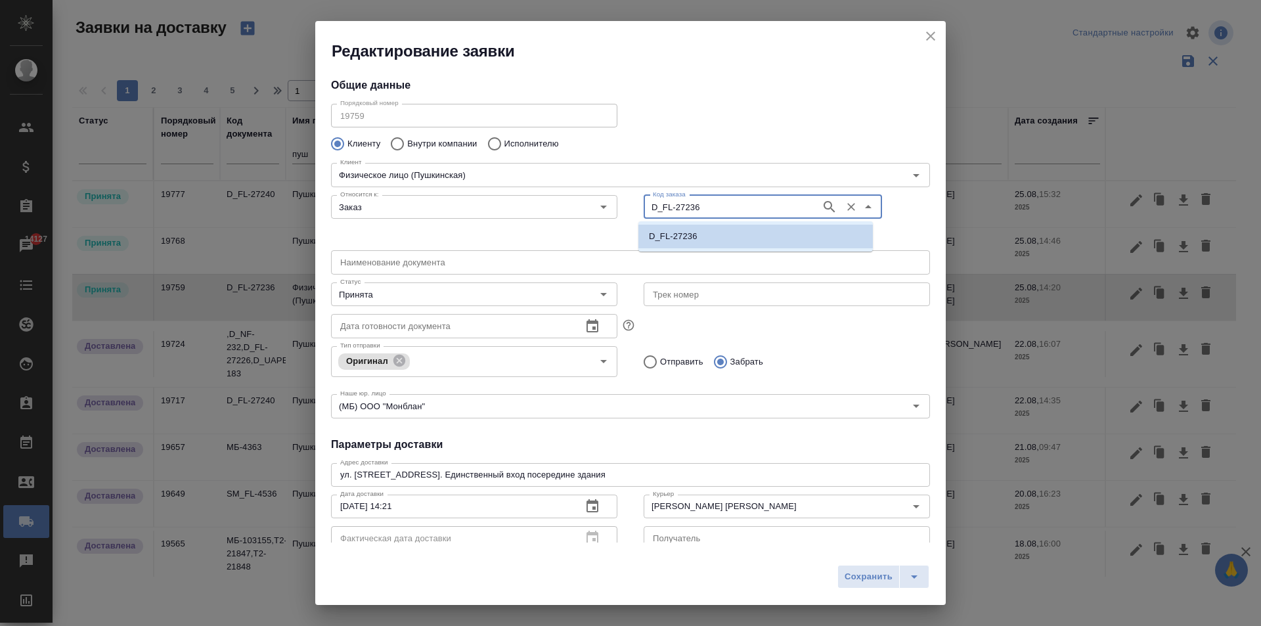
drag, startPoint x: 698, startPoint y: 207, endPoint x: 634, endPoint y: 207, distance: 64.4
click at [633, 207] on div "Код заказа D_FL-27236 Код заказа" at bounding box center [786, 217] width 313 height 81
click at [925, 35] on icon "close" at bounding box center [931, 36] width 16 height 16
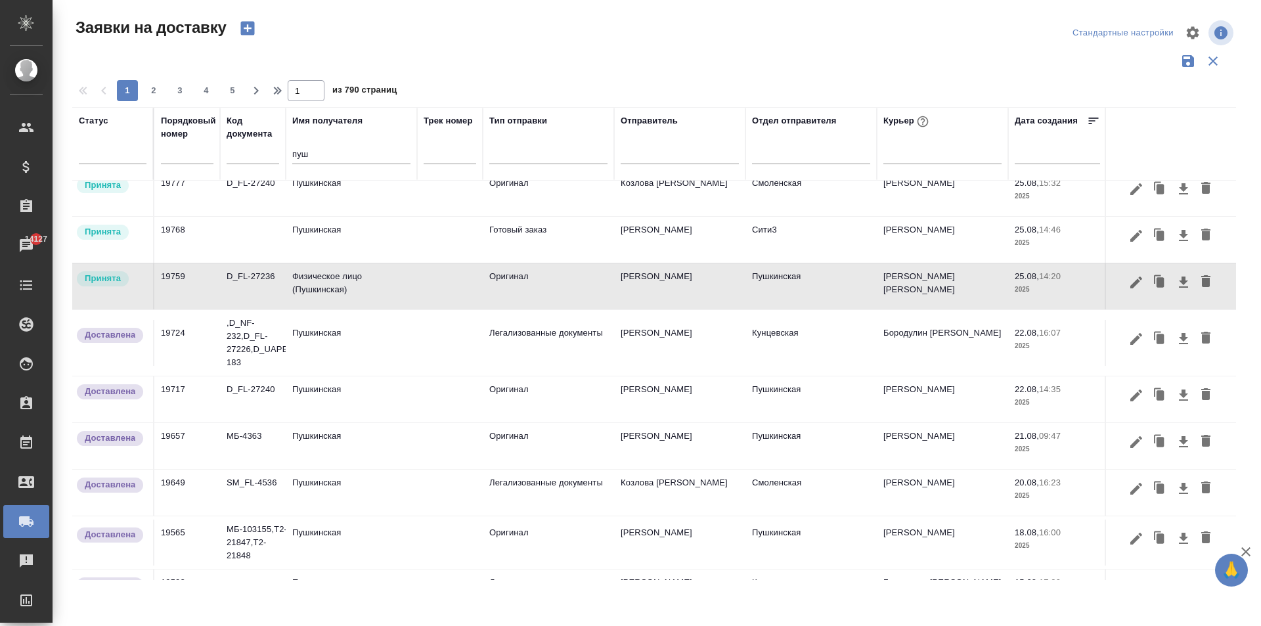
scroll to position [0, 0]
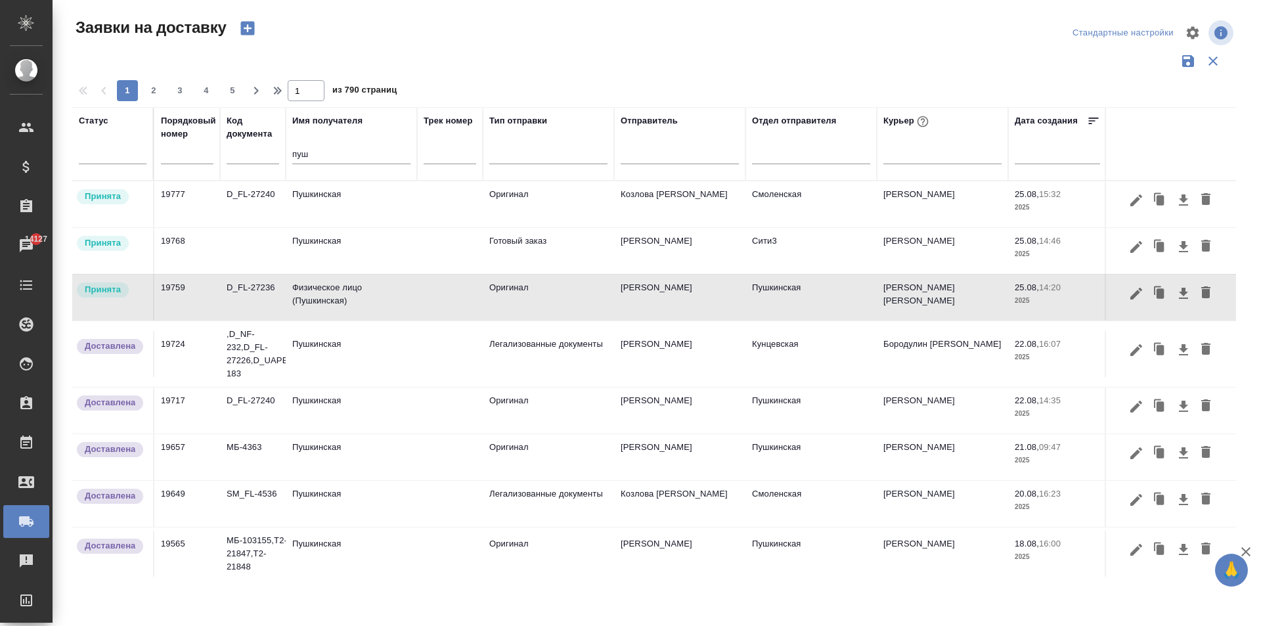
click at [324, 194] on td "Пушкинская" at bounding box center [351, 204] width 131 height 46
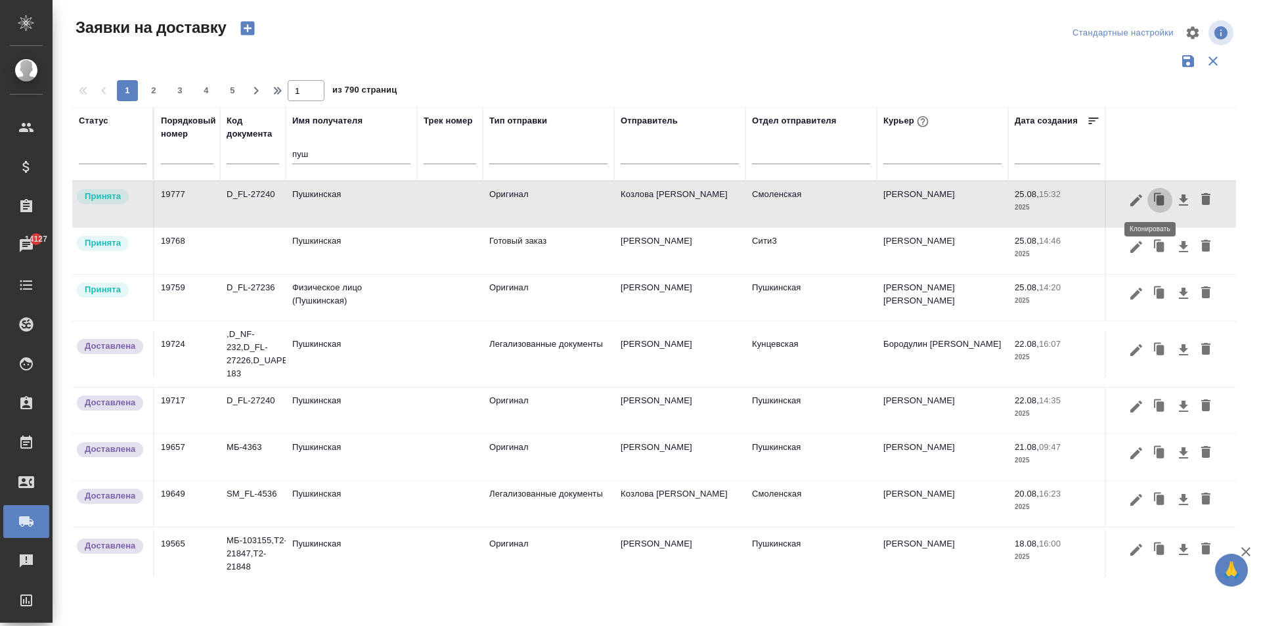
click at [1156, 200] on icon "button" at bounding box center [1160, 200] width 8 height 10
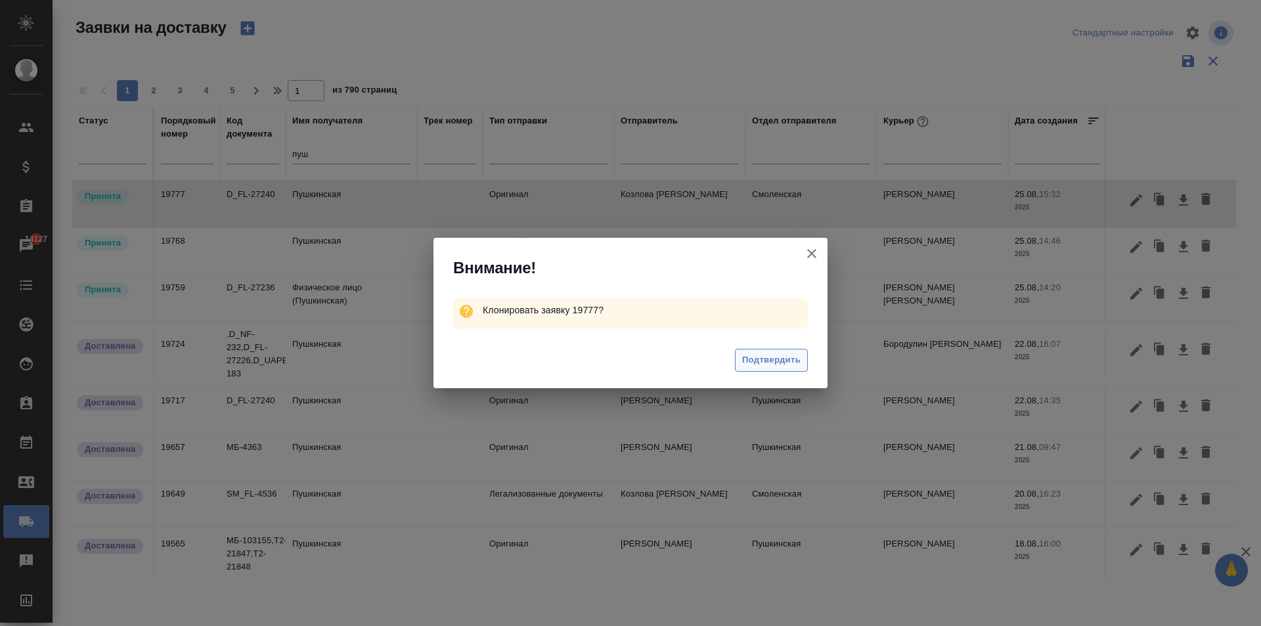
click at [768, 368] on button "Подтвердить" at bounding box center [771, 360] width 73 height 23
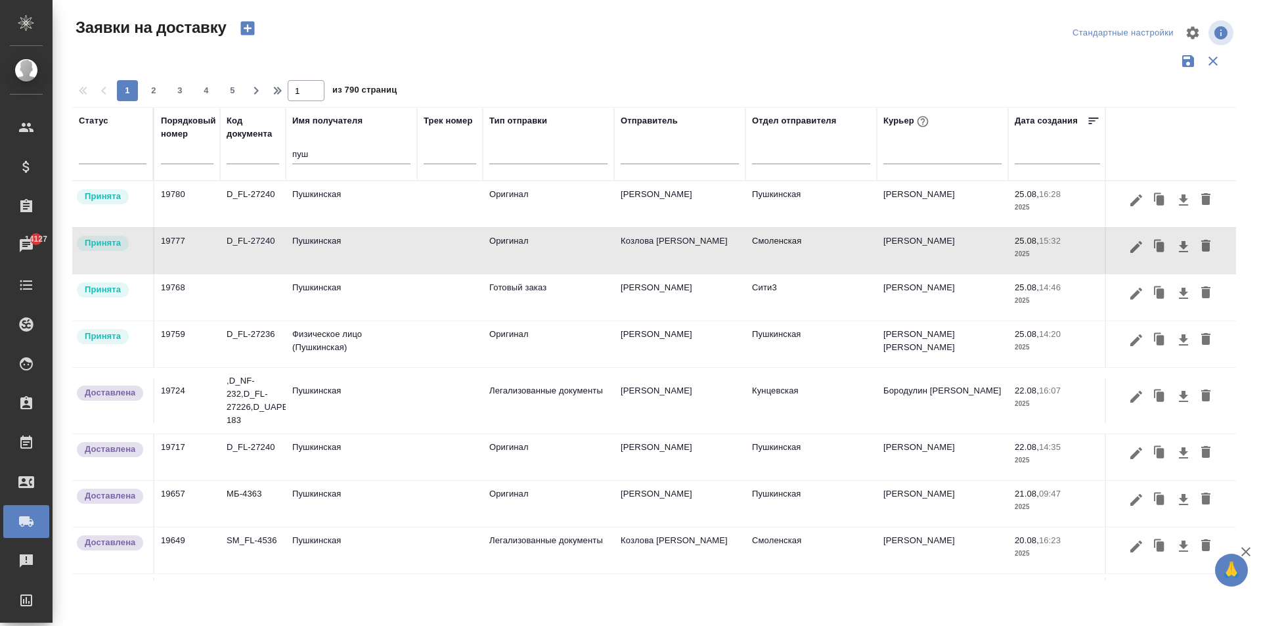
click at [342, 203] on td "Пушкинская" at bounding box center [351, 204] width 131 height 46
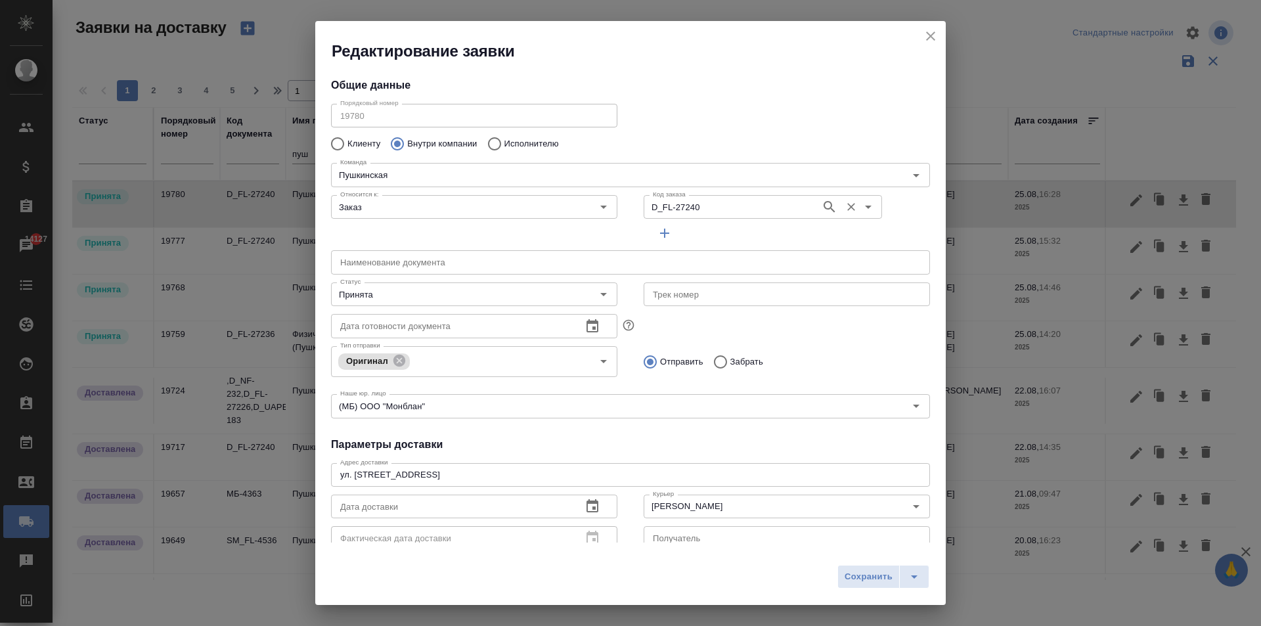
click at [700, 212] on input "D_FL-27240" at bounding box center [731, 207] width 167 height 16
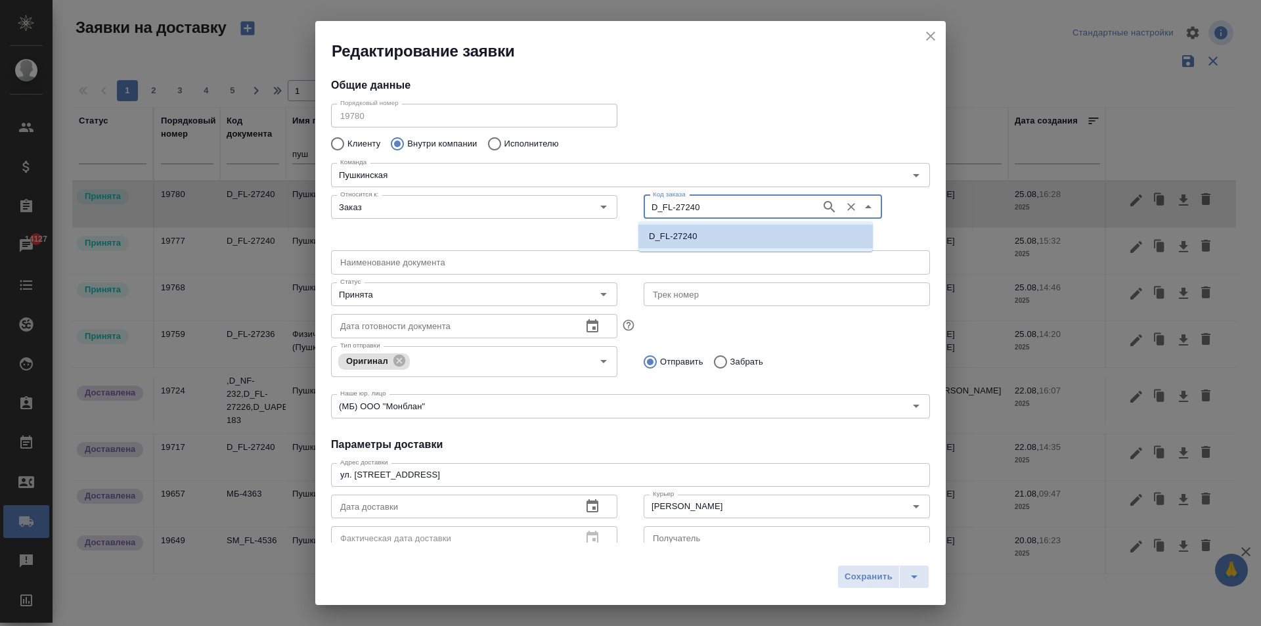
paste input "36"
type input "D_FL-27236"
click at [705, 236] on li "D_FL-27236" at bounding box center [755, 237] width 234 height 24
type input "D_FL-27236"
click at [452, 304] on div "Принята Статус" at bounding box center [474, 294] width 286 height 24
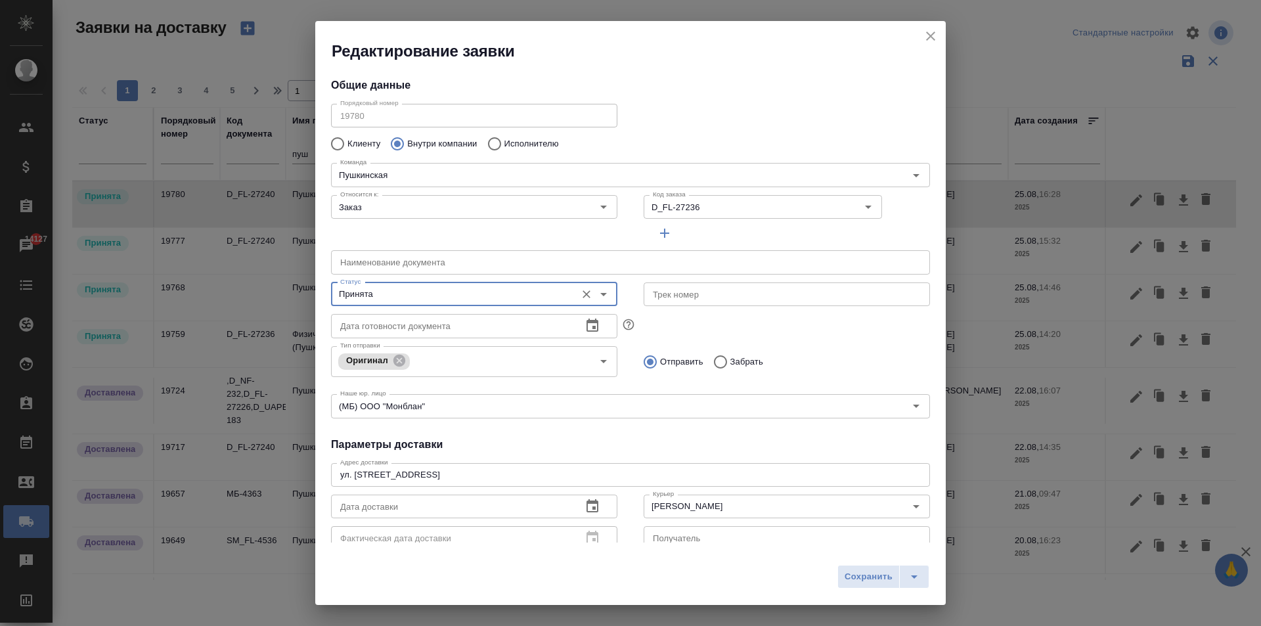
click at [446, 288] on input "Принята" at bounding box center [452, 294] width 234 height 16
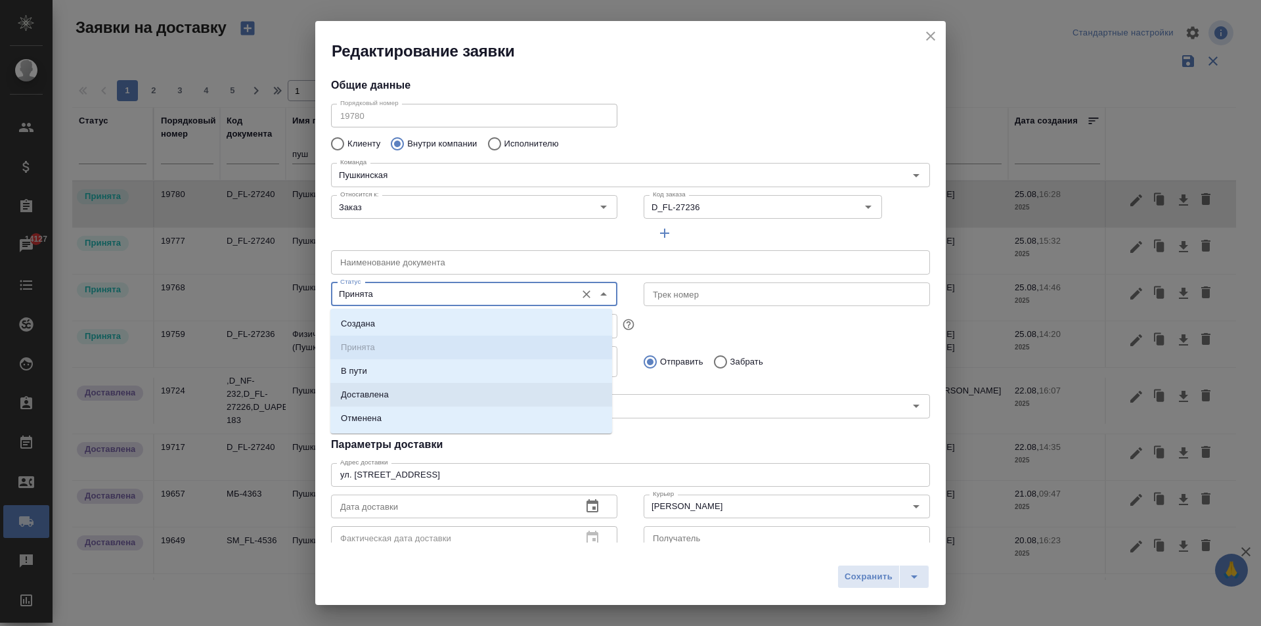
click at [392, 395] on li "Доставлена" at bounding box center [471, 395] width 282 height 24
type input "Доставлена"
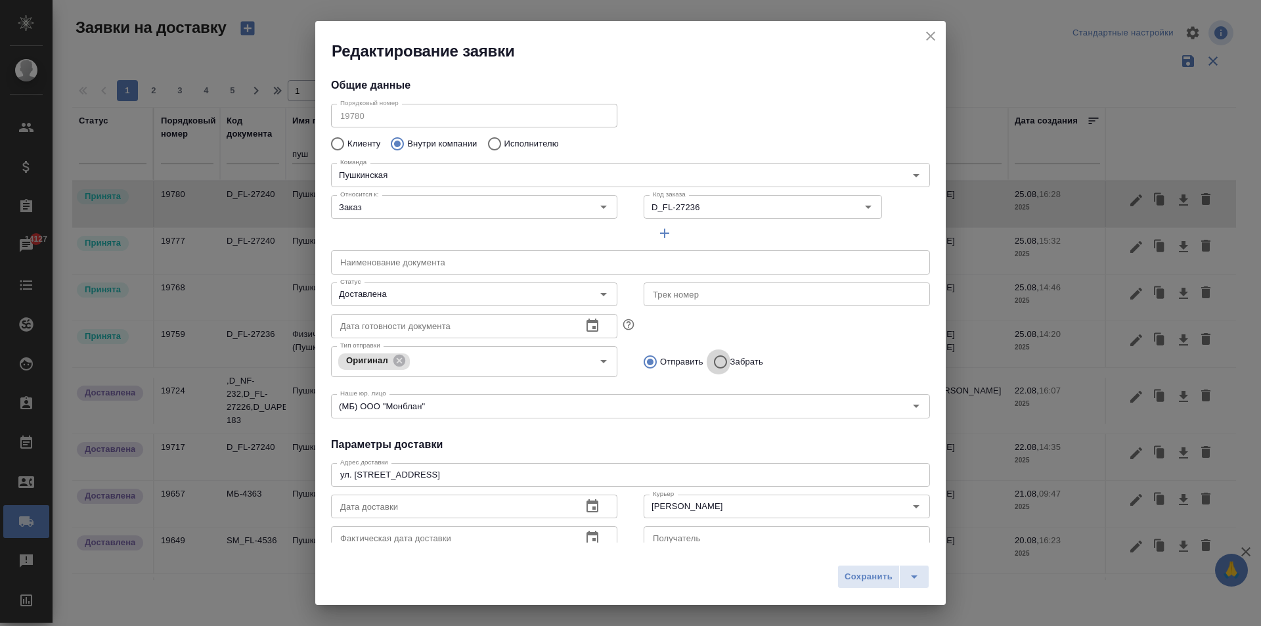
click at [719, 363] on input "Забрать" at bounding box center [719, 362] width 24 height 28
radio input "true"
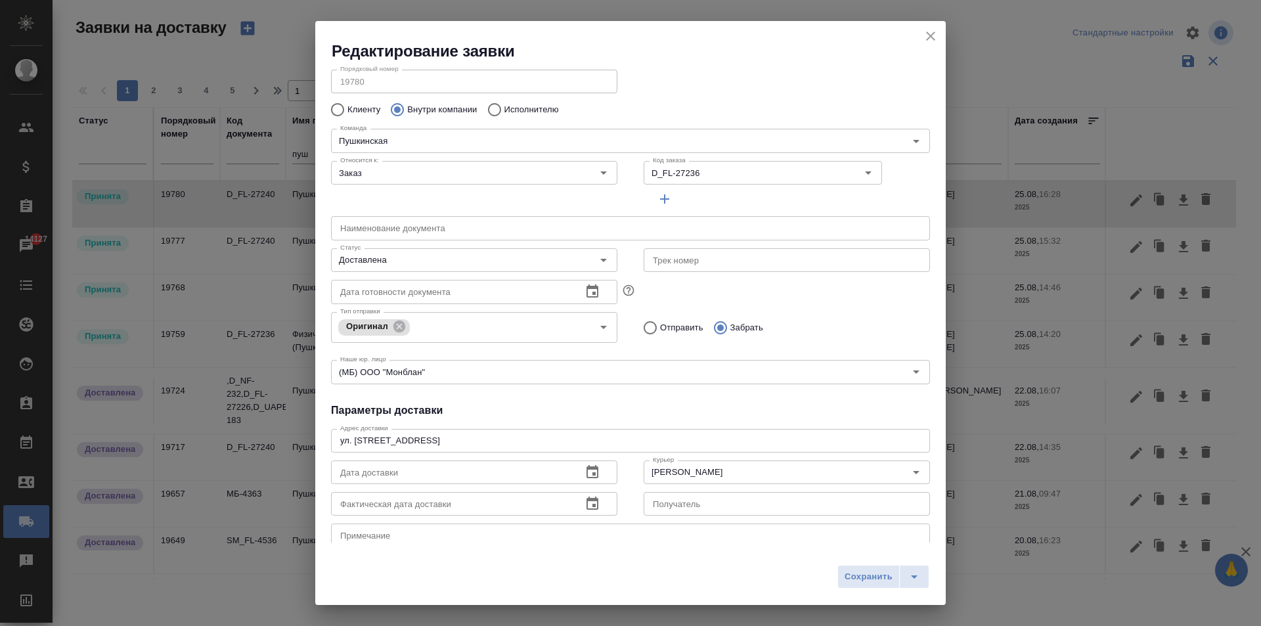
scroll to position [66, 0]
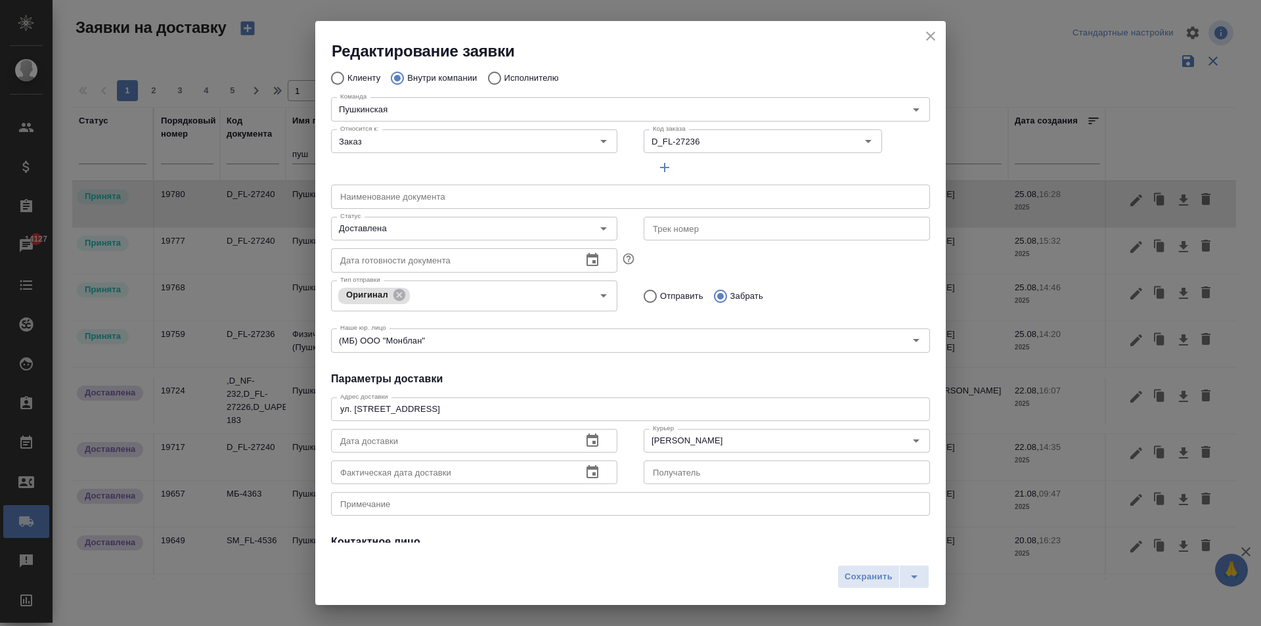
click at [590, 437] on icon "button" at bounding box center [592, 439] width 12 height 13
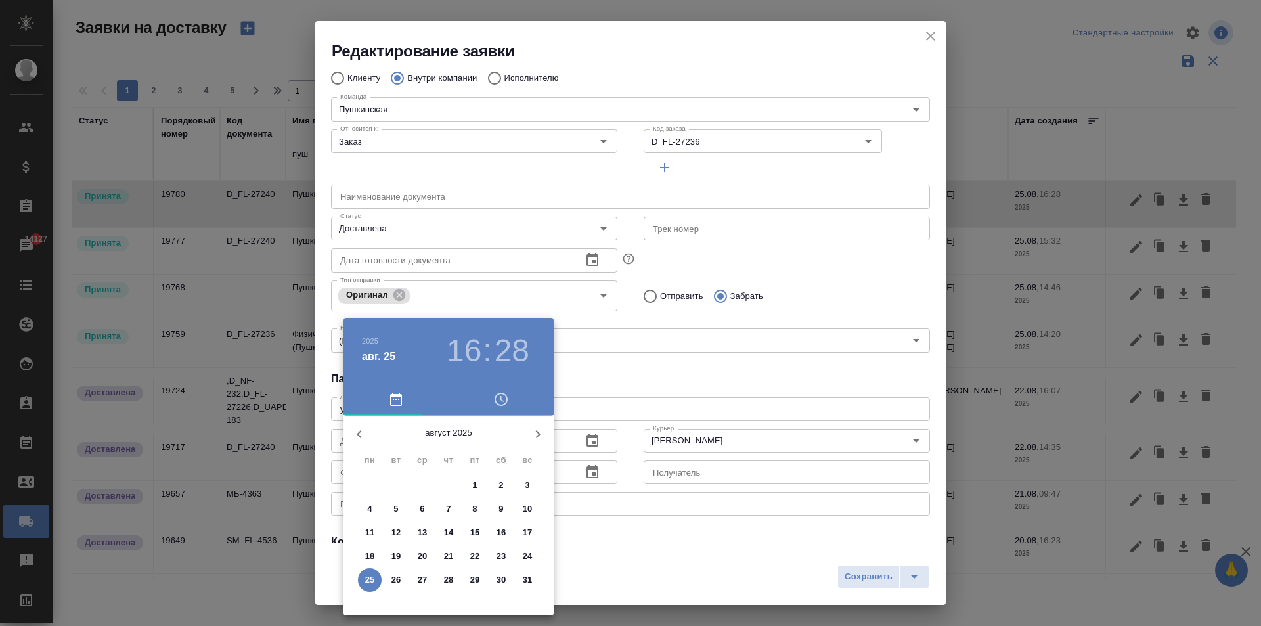
click at [376, 575] on span "25" at bounding box center [370, 579] width 24 height 13
type input "[DATE] 16:28"
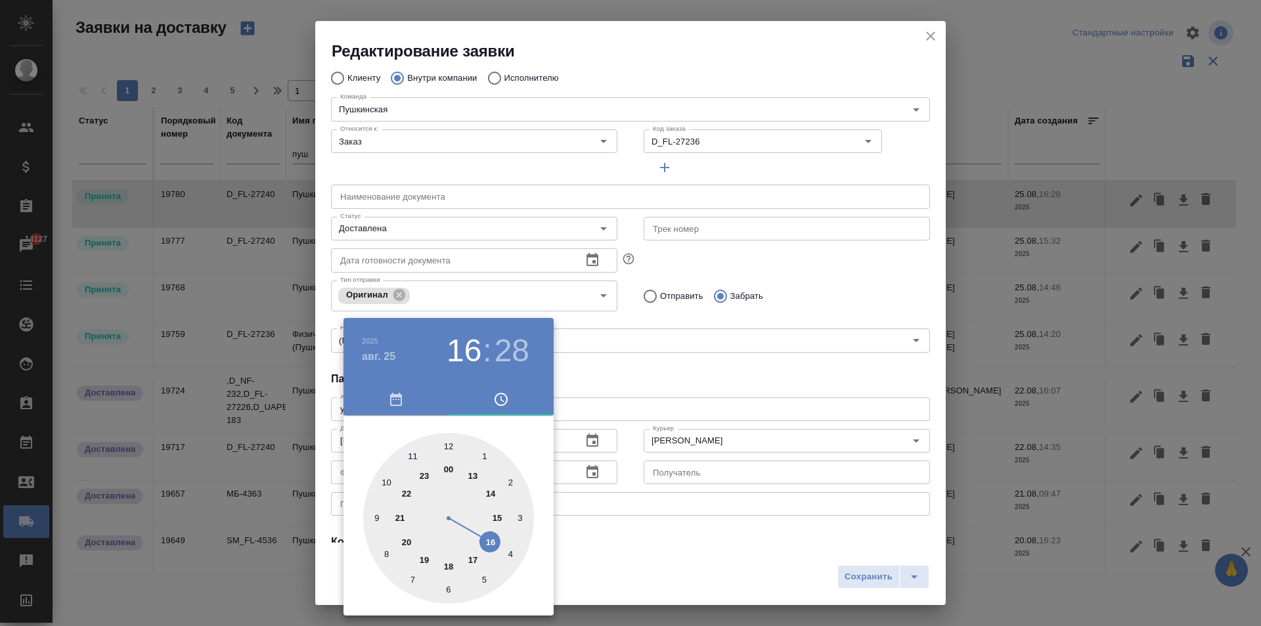
click at [672, 374] on div at bounding box center [630, 313] width 1261 height 626
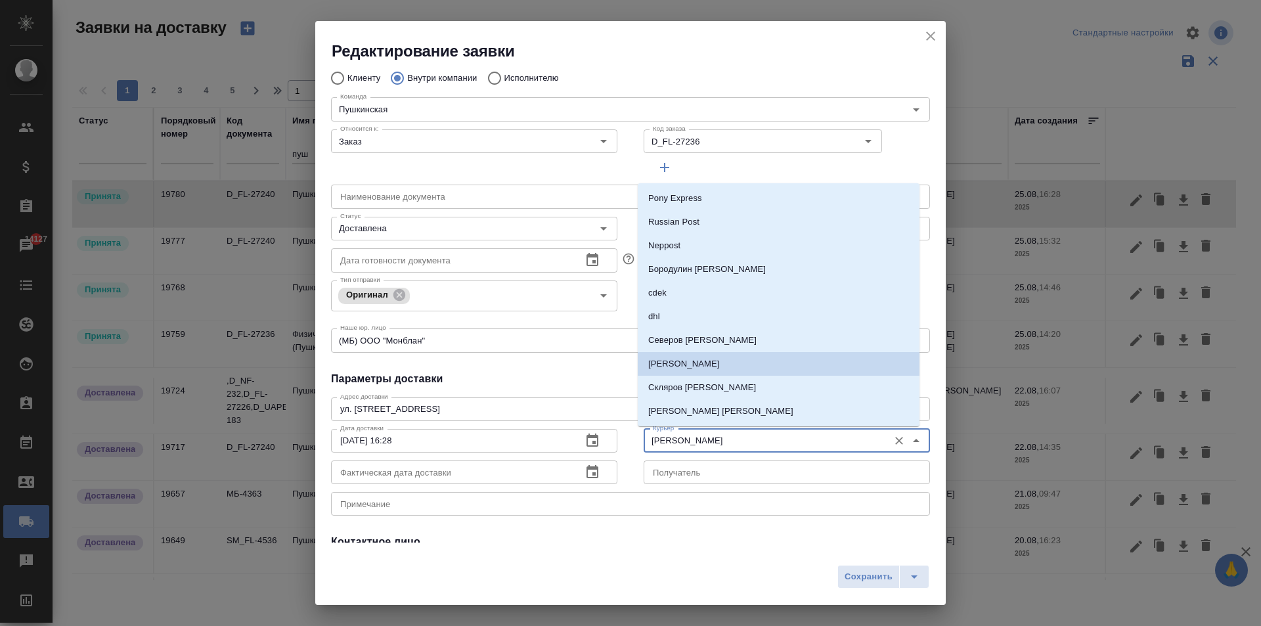
click at [703, 439] on input "[PERSON_NAME]" at bounding box center [765, 441] width 234 height 16
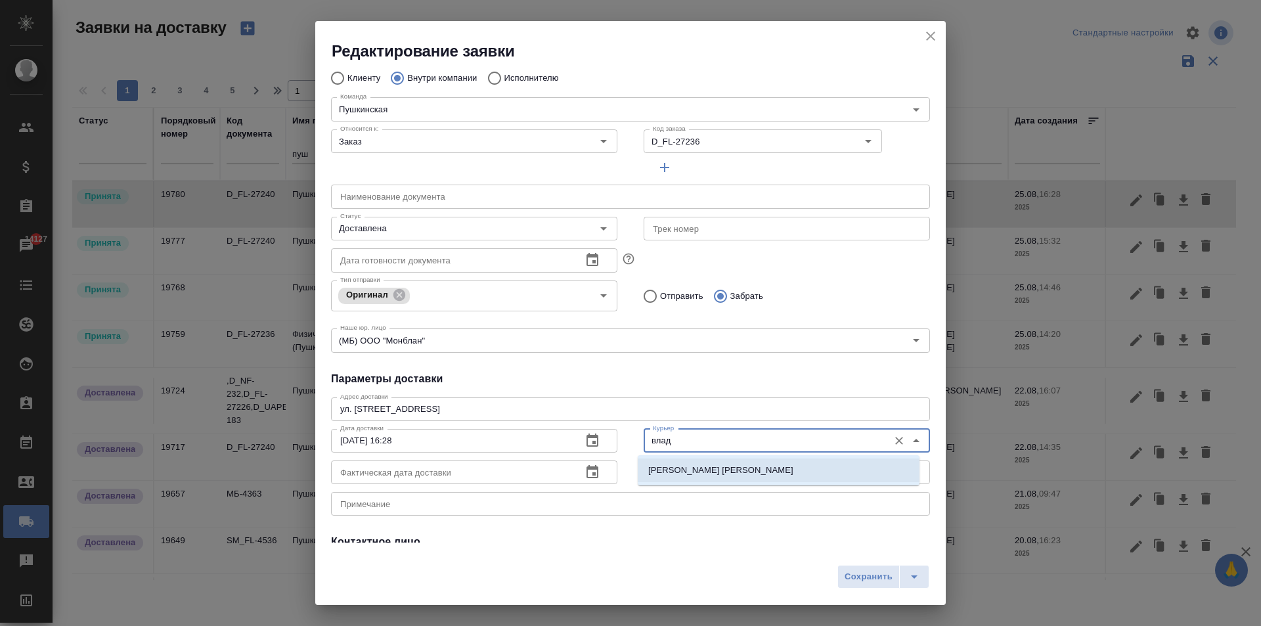
drag, startPoint x: 725, startPoint y: 461, endPoint x: 673, endPoint y: 494, distance: 61.4
click at [726, 461] on li "[PERSON_NAME] [PERSON_NAME]" at bounding box center [779, 470] width 282 height 24
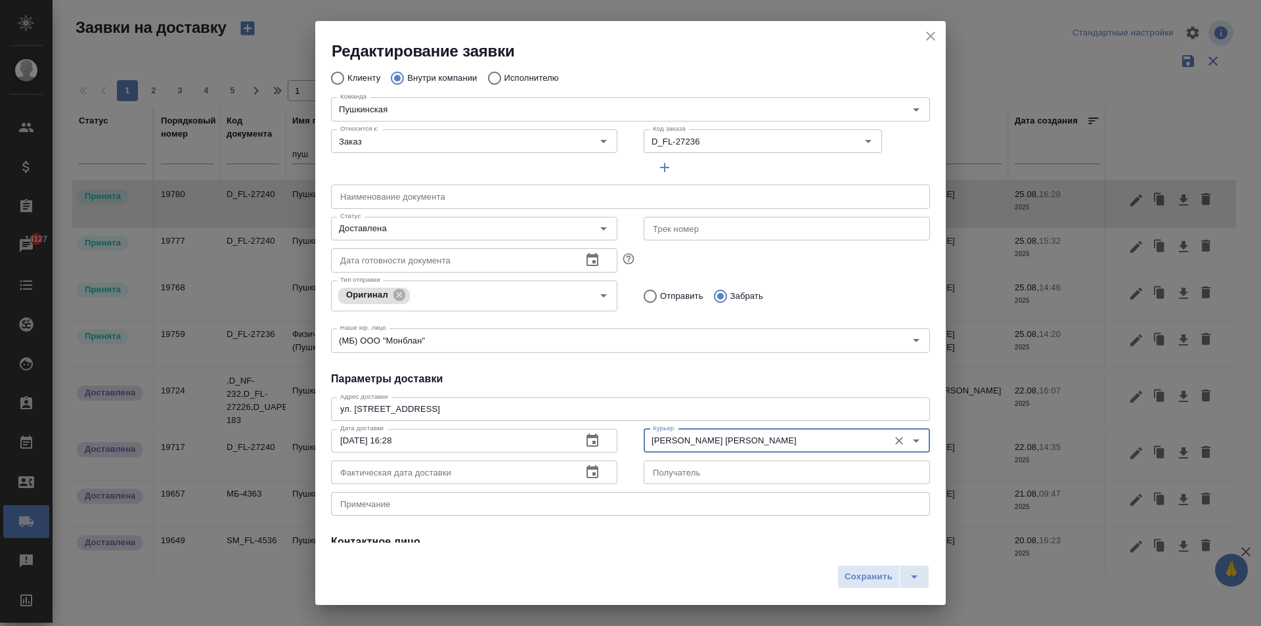
type input "[PERSON_NAME] [PERSON_NAME]"
click at [587, 470] on icon "button" at bounding box center [592, 471] width 12 height 13
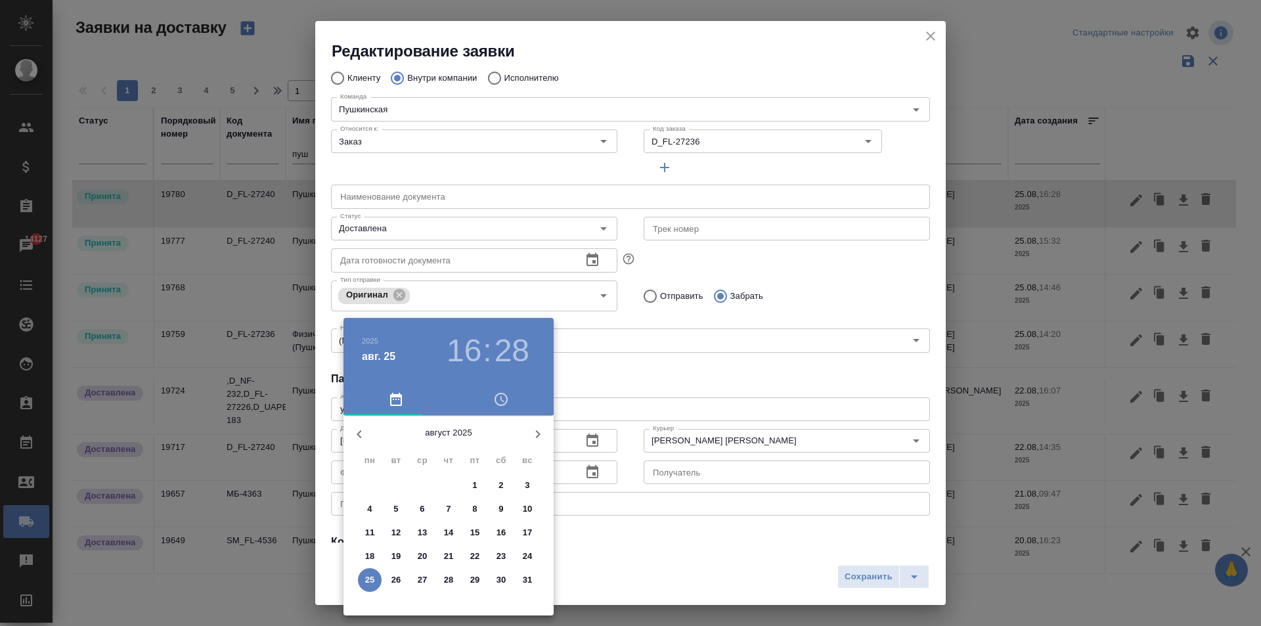
click at [372, 575] on p "25" at bounding box center [370, 579] width 10 height 13
type input "[DATE] 16:28"
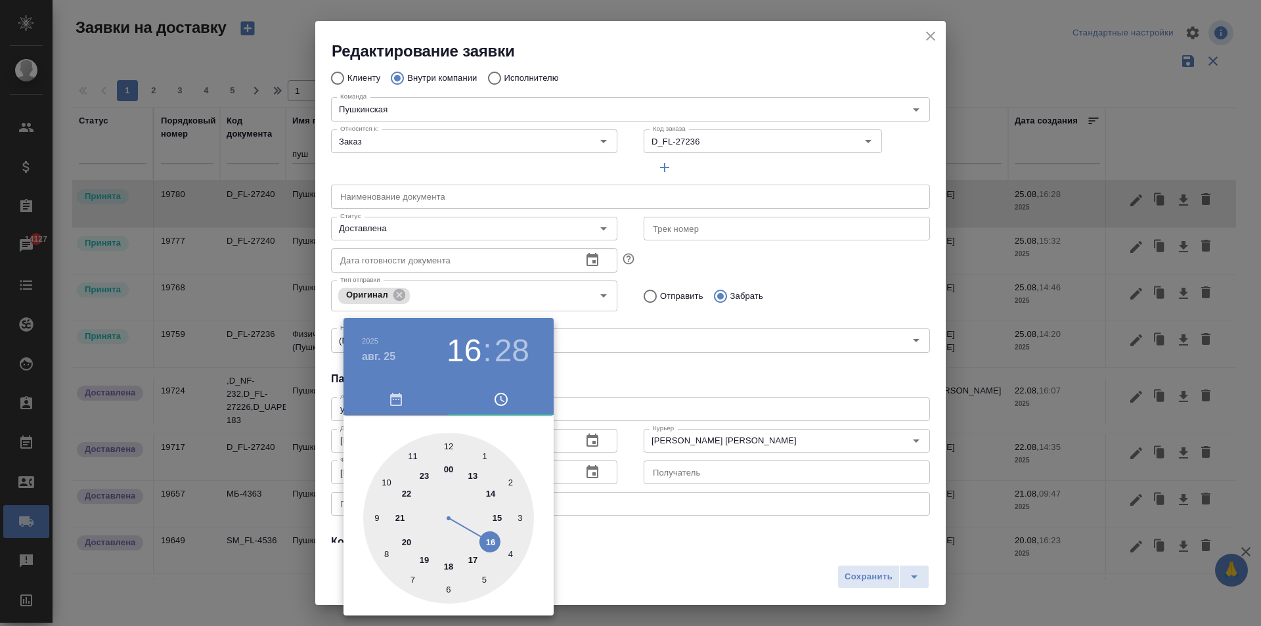
click at [795, 299] on div at bounding box center [630, 313] width 1261 height 626
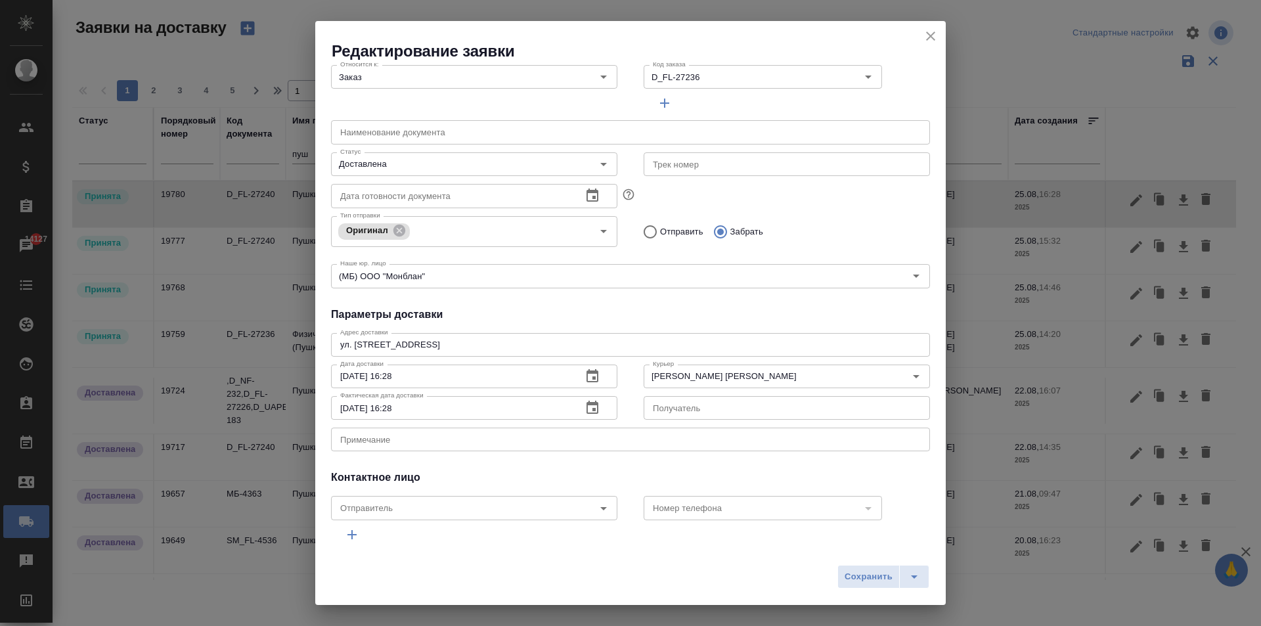
scroll to position [179, 0]
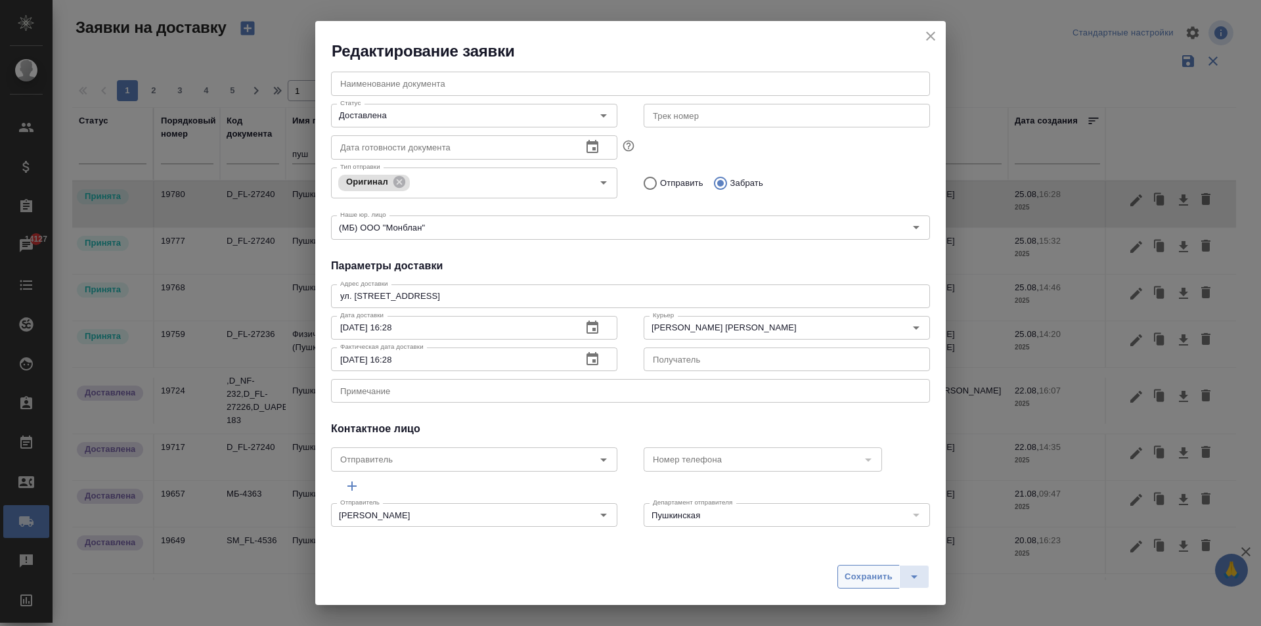
click at [864, 571] on span "Сохранить" at bounding box center [869, 576] width 48 height 15
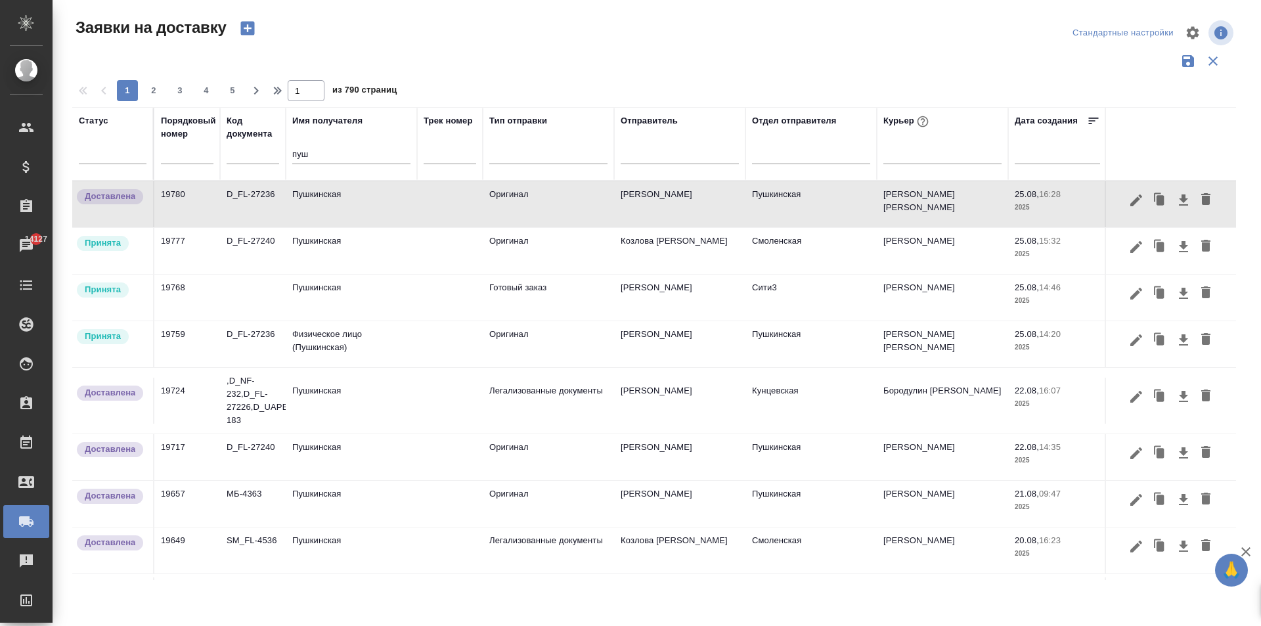
click at [278, 204] on td "D_FL-27236" at bounding box center [253, 204] width 66 height 46
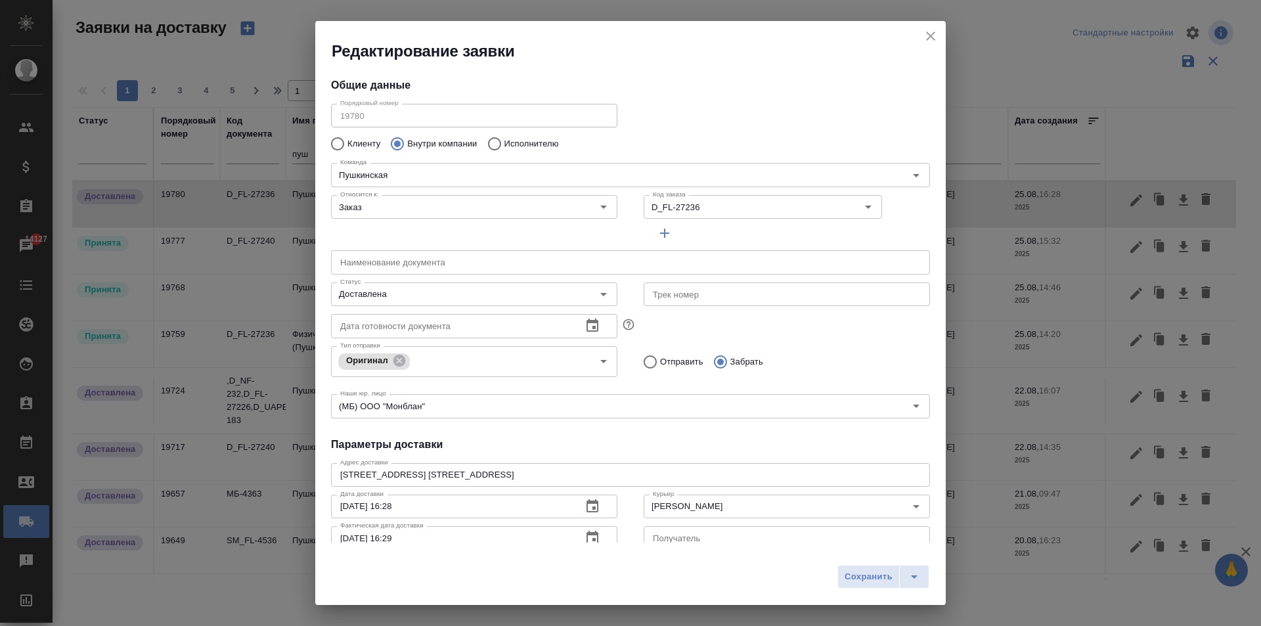
click at [324, 117] on div "Порядковый номер 19780 Порядковый номер" at bounding box center [474, 114] width 313 height 58
click at [925, 33] on icon "close" at bounding box center [931, 36] width 16 height 16
